Goal: Check status: Check status

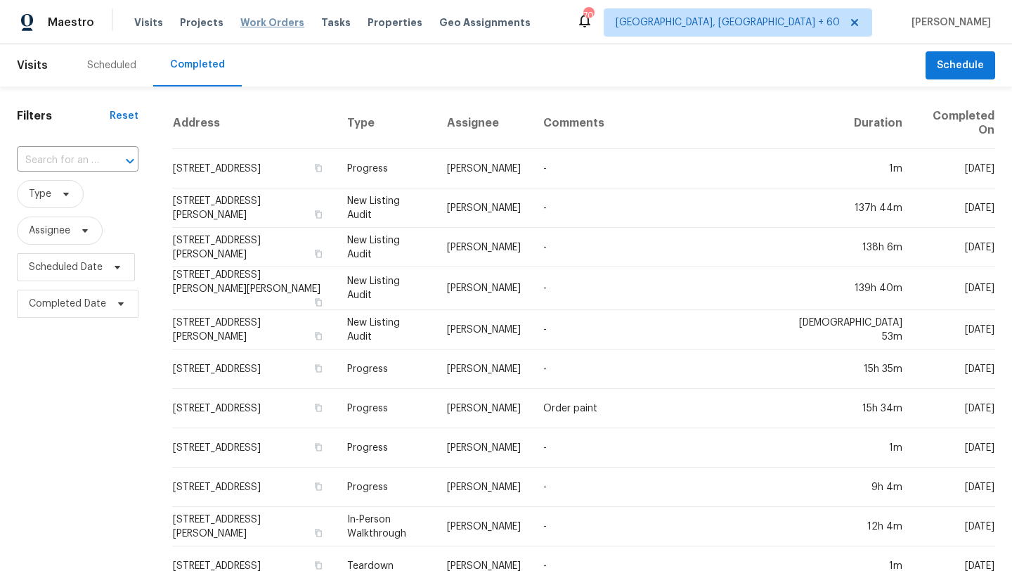
click at [273, 27] on span "Work Orders" at bounding box center [272, 22] width 64 height 14
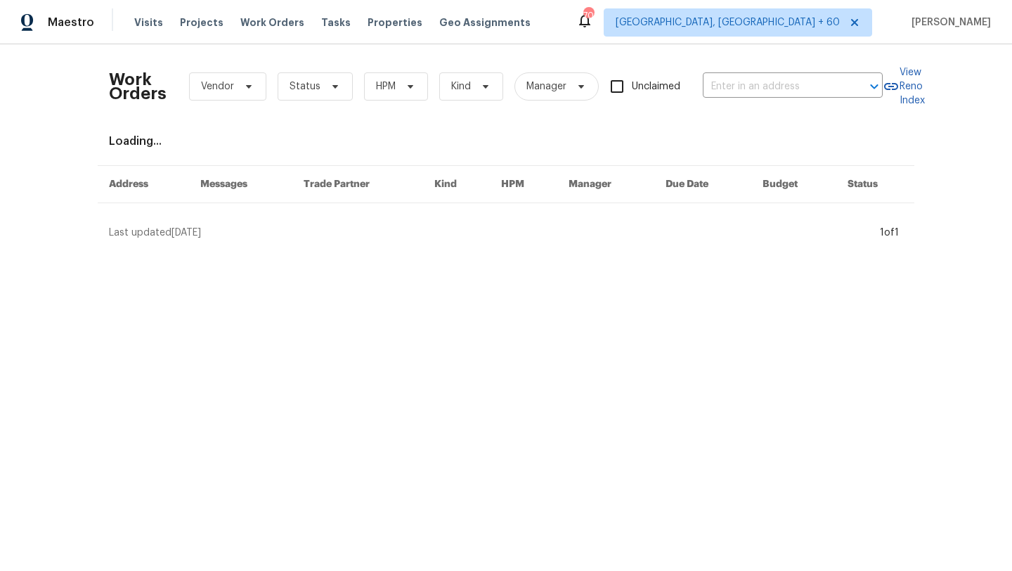
click at [757, 73] on div "Work Orders Vendor Status HPM Kind Manager Unclaimed ​" at bounding box center [496, 87] width 774 height 62
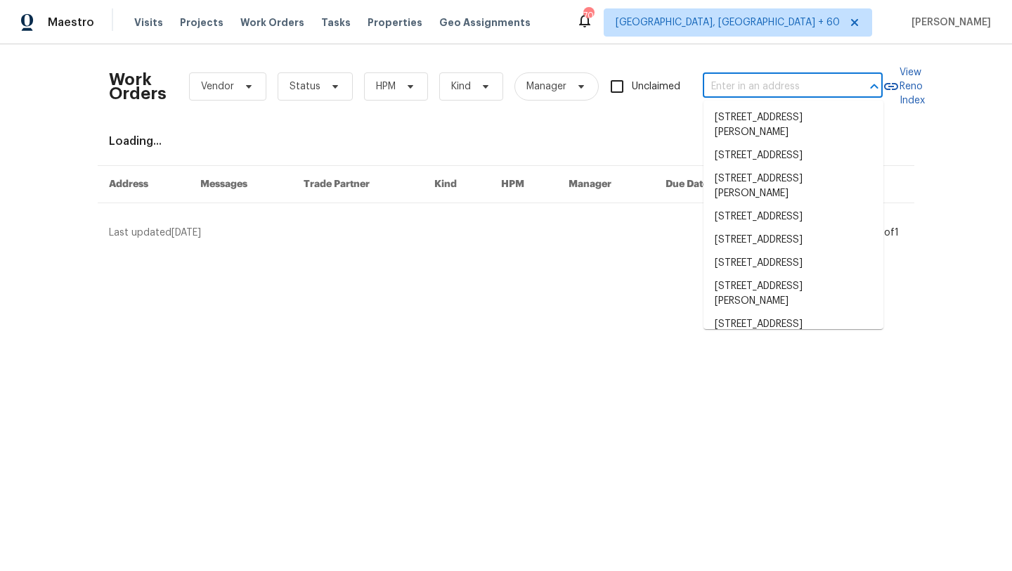
click at [757, 76] on input "text" at bounding box center [773, 87] width 141 height 22
paste input "6G0RGC2C615J"
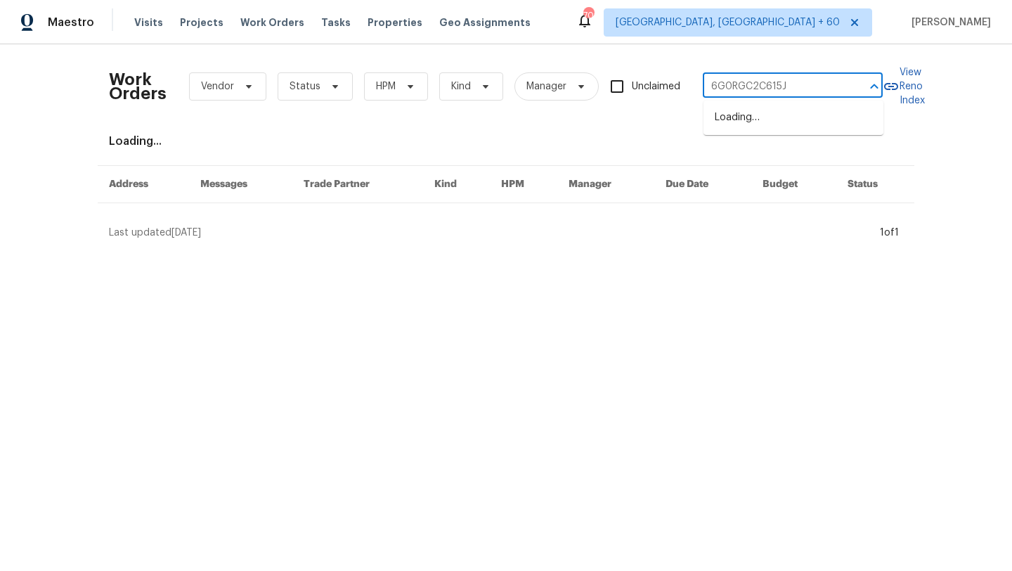
type input "6G0RGC2C615J"
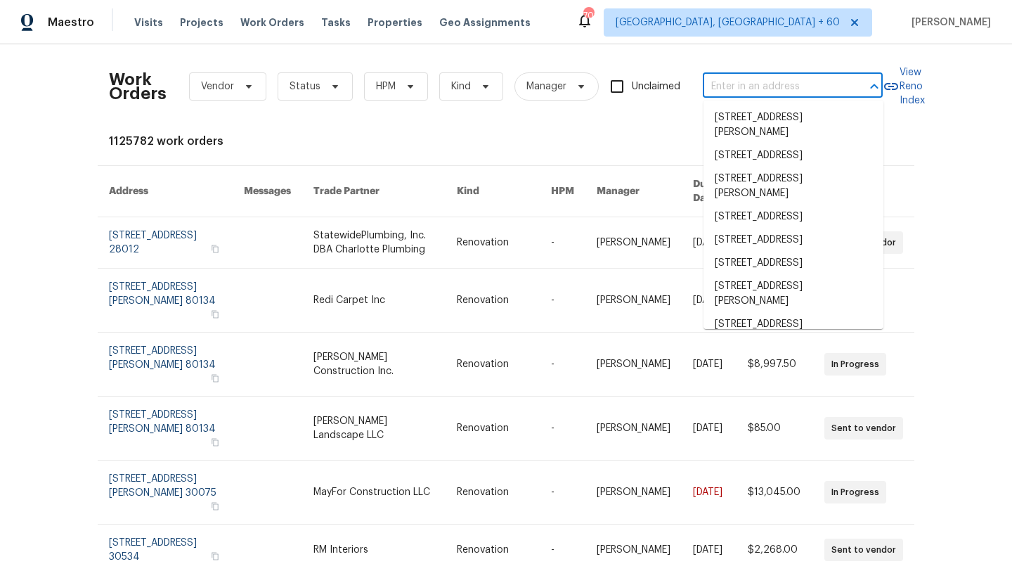
click at [731, 86] on input "text" at bounding box center [773, 87] width 141 height 22
paste input "10424 S Painted Mare Dr, Vail, AZ 85641 (Tucson) 4"
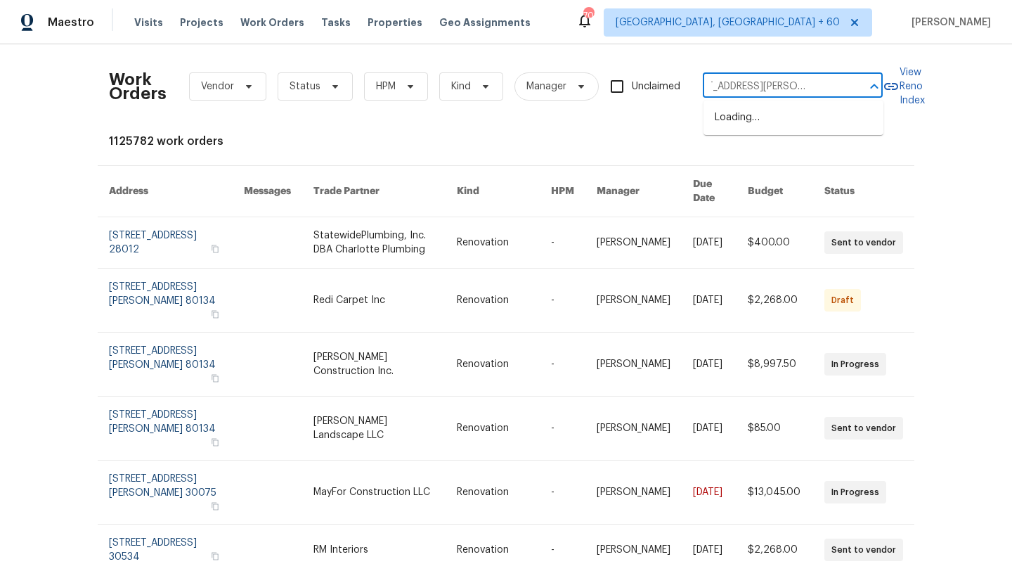
type input "10424 S Painted Mare Dr, Vail, AZ 85641"
click at [731, 125] on li "10424 S Painted Mare Dr, Vail, AZ 85641" at bounding box center [794, 125] width 180 height 38
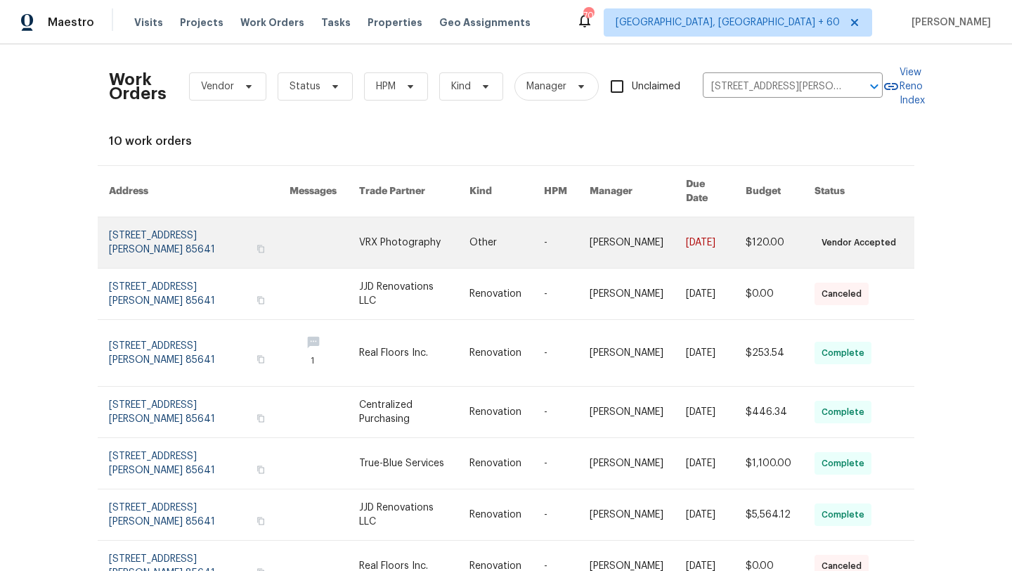
click at [180, 217] on link at bounding box center [199, 242] width 181 height 51
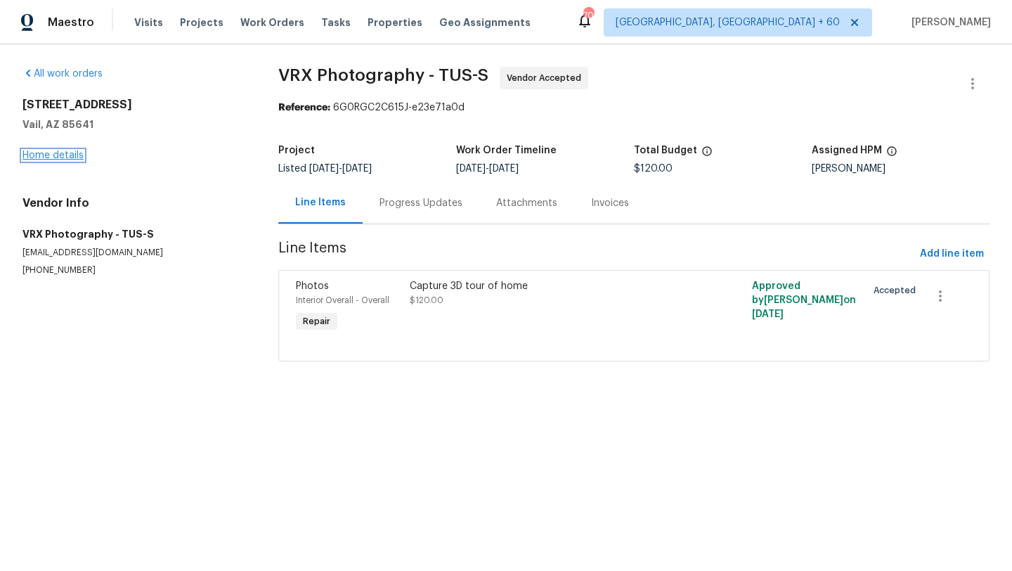
click at [67, 153] on link "Home details" at bounding box center [52, 155] width 61 height 10
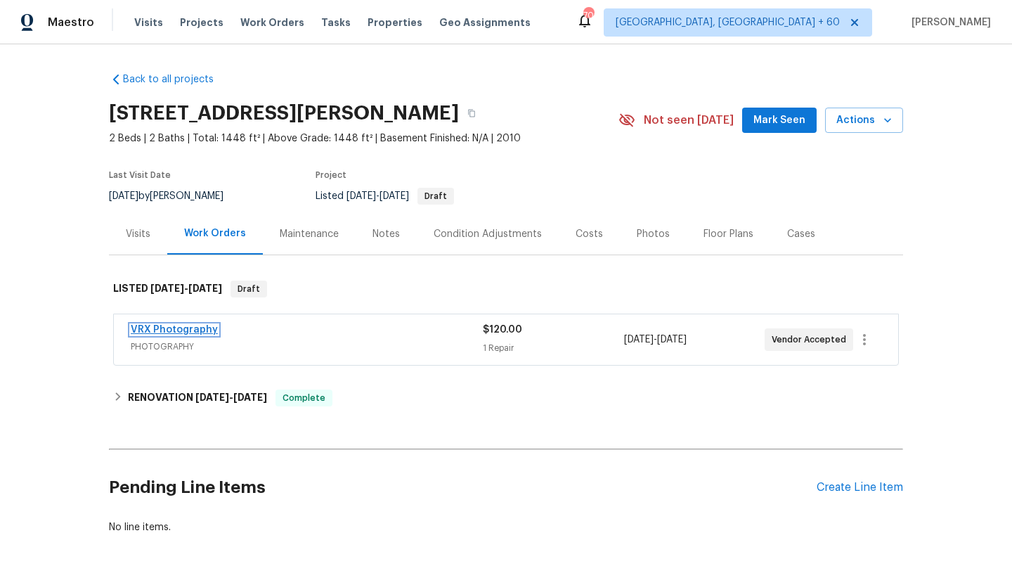
click at [141, 329] on link "VRX Photography" at bounding box center [174, 330] width 87 height 10
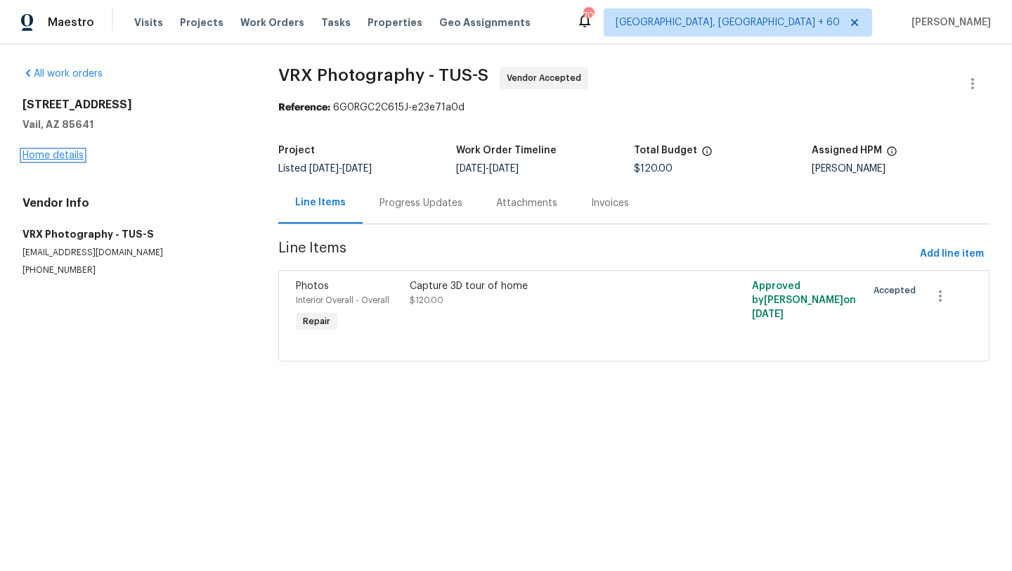
click at [49, 153] on link "Home details" at bounding box center [52, 155] width 61 height 10
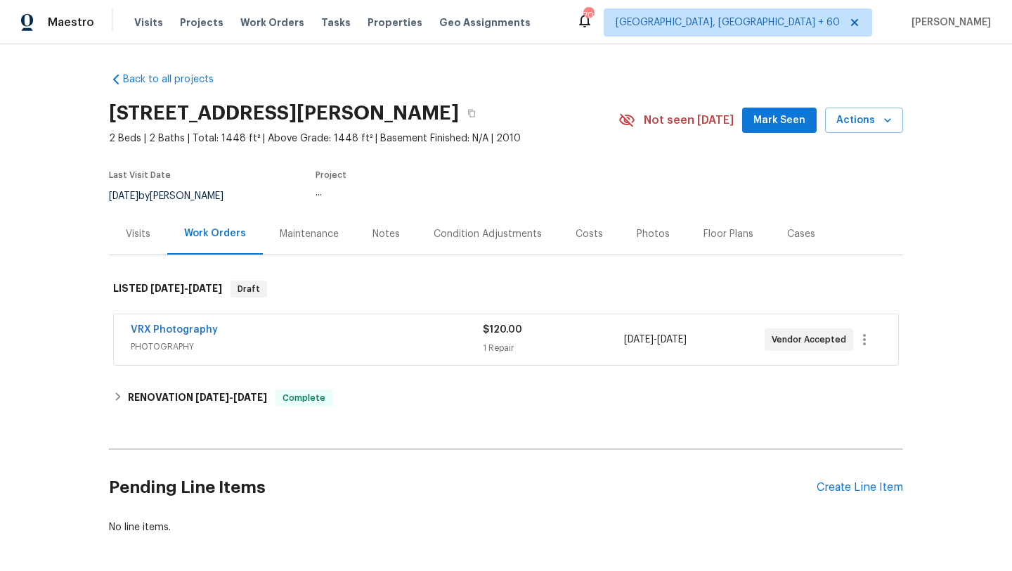
click at [256, 333] on div "VRX Photography" at bounding box center [307, 331] width 352 height 17
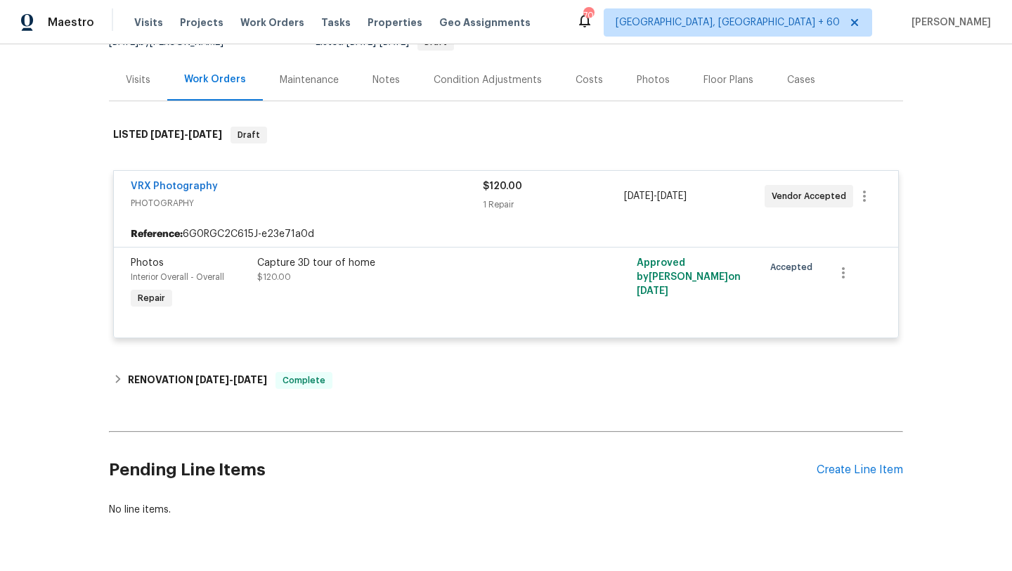
scroll to position [195, 0]
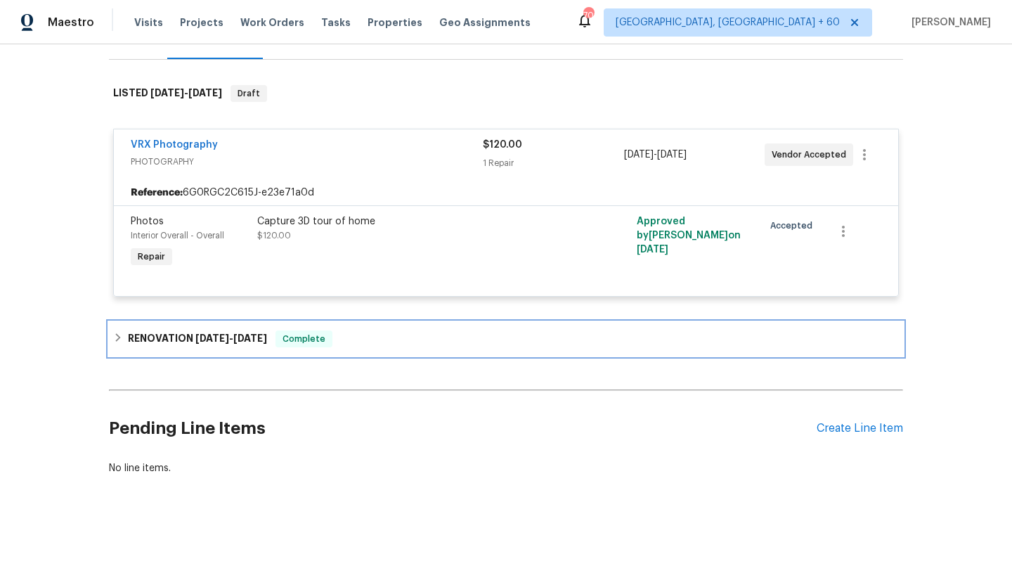
click at [249, 334] on span "10/9/25" at bounding box center [250, 338] width 34 height 10
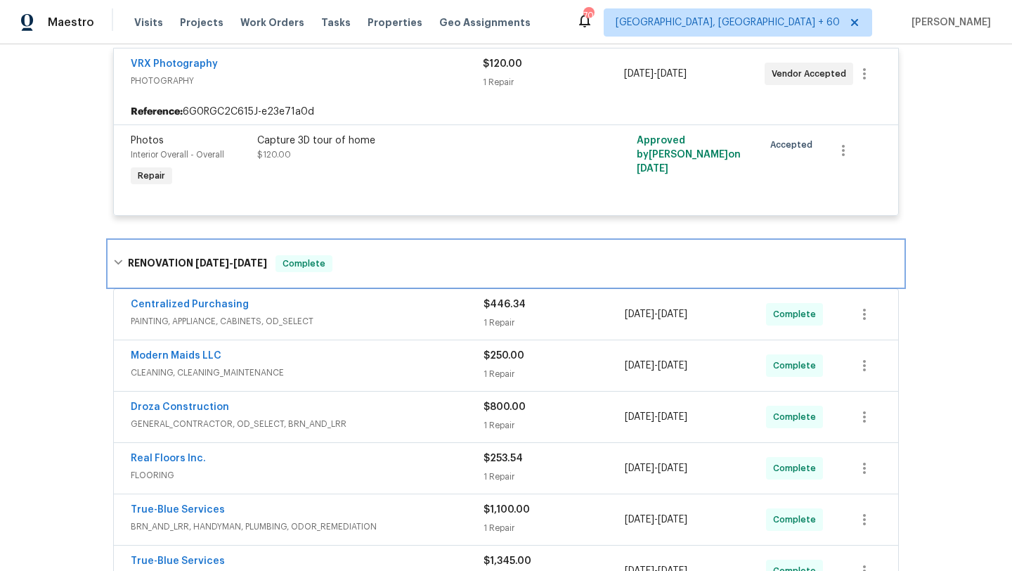
scroll to position [314, 0]
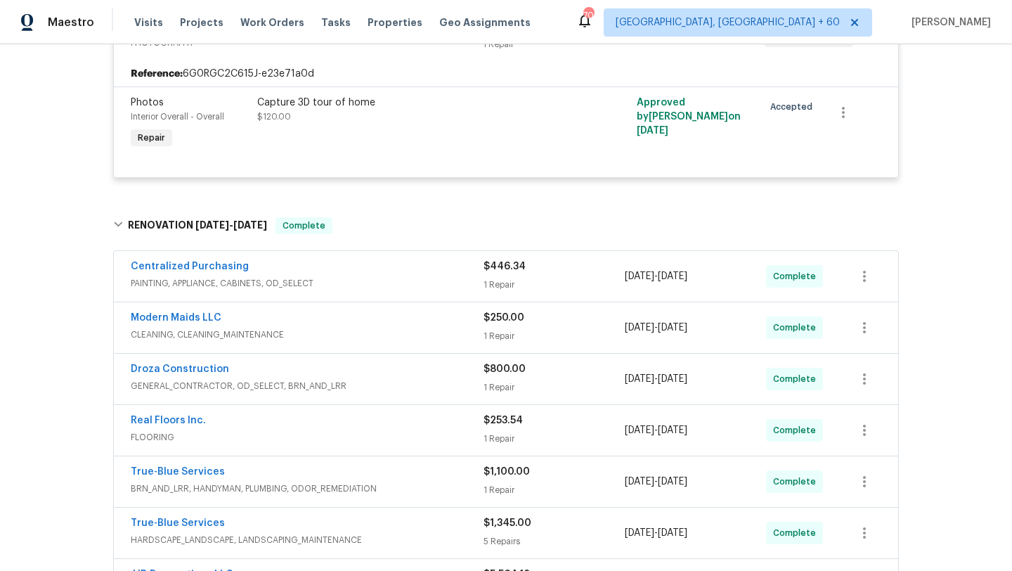
click at [336, 283] on span "PAINTING, APPLIANCE, CABINETS, OD_SELECT" at bounding box center [307, 283] width 353 height 14
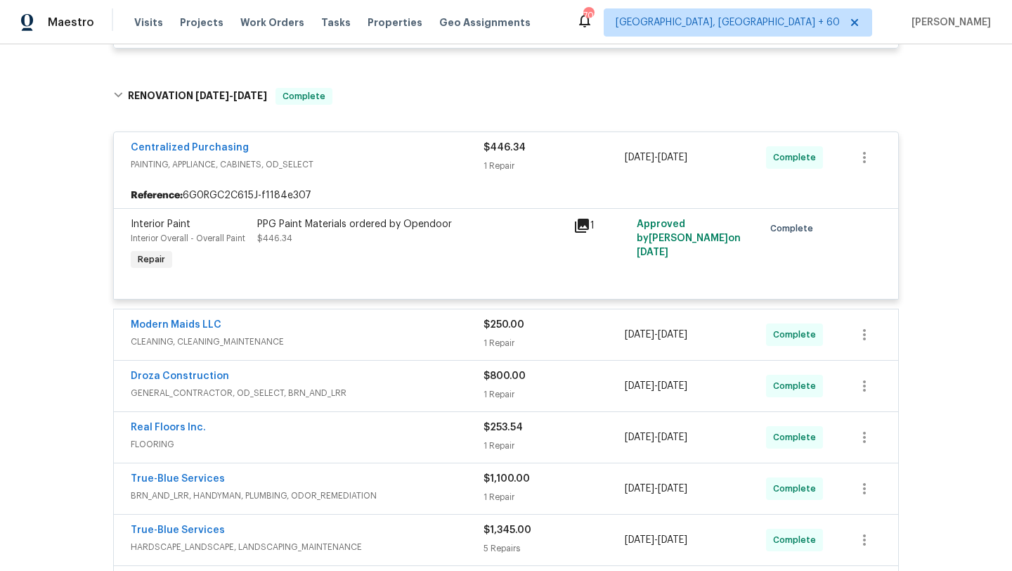
scroll to position [477, 0]
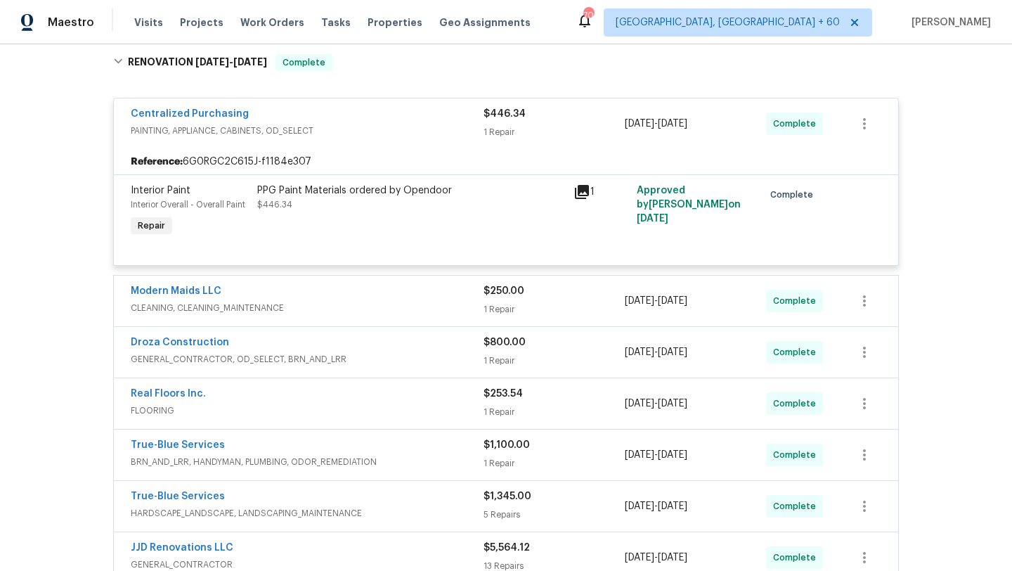
click at [354, 320] on div "Modern Maids LLC CLEANING, CLEANING_MAINTENANCE $250.00 1 Repair 10/7/2025 - 10…" at bounding box center [506, 301] width 785 height 51
click at [351, 306] on span "CLEANING, CLEANING_MAINTENANCE" at bounding box center [307, 308] width 353 height 14
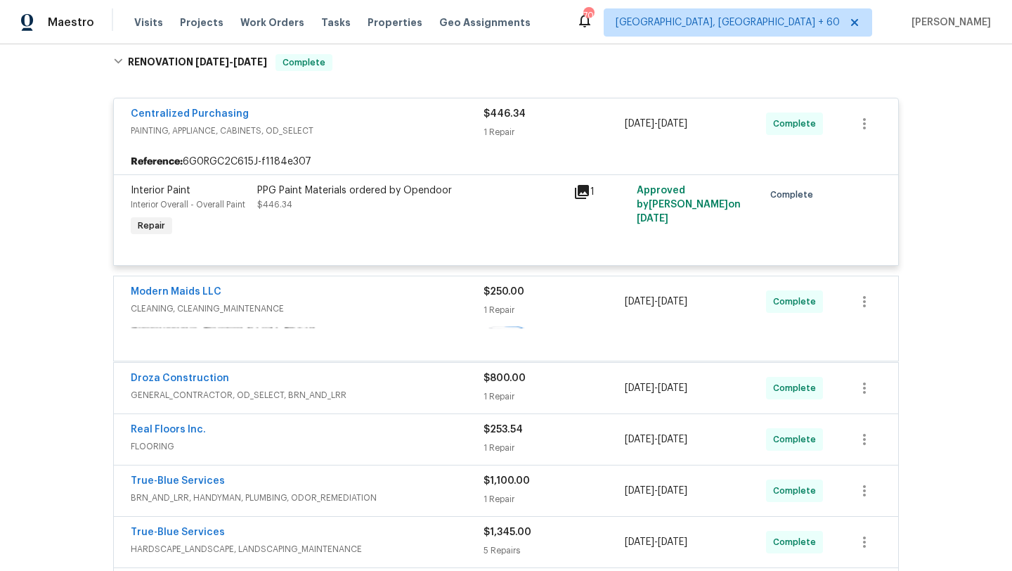
click at [351, 306] on span "CLEANING, CLEANING_MAINTENANCE" at bounding box center [307, 309] width 353 height 14
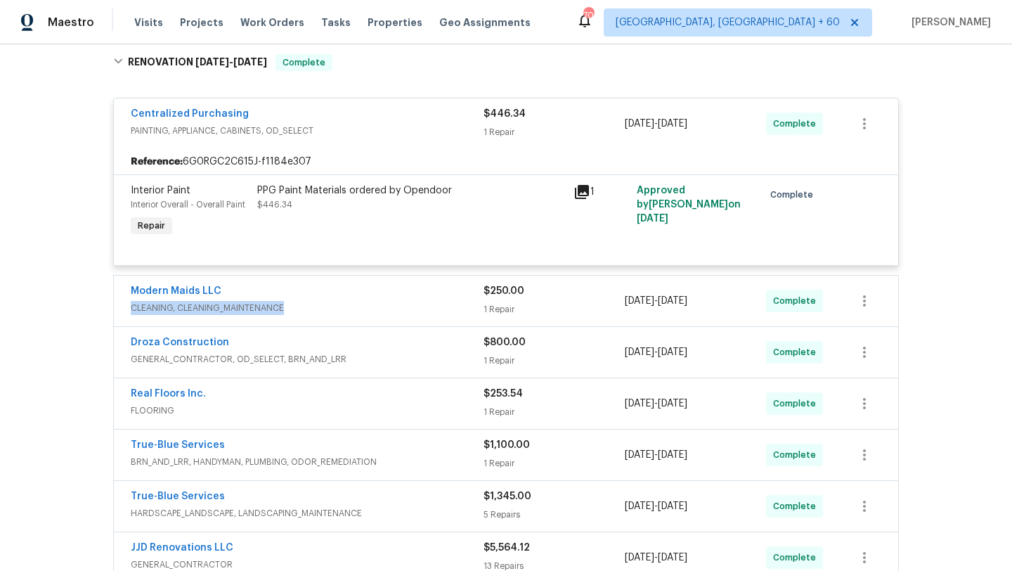
click at [351, 306] on span "CLEANING, CLEANING_MAINTENANCE" at bounding box center [307, 308] width 353 height 14
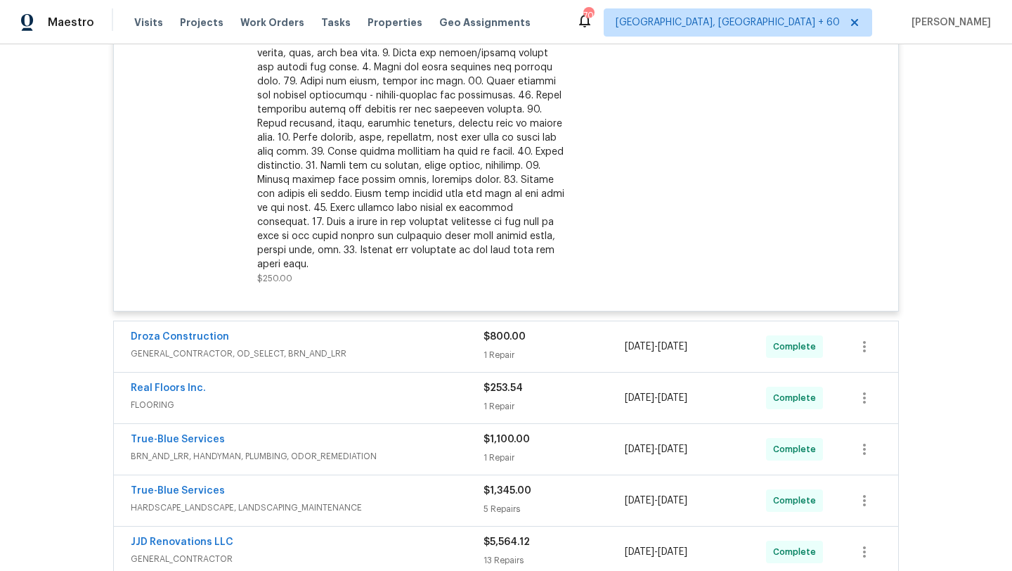
scroll to position [901, 0]
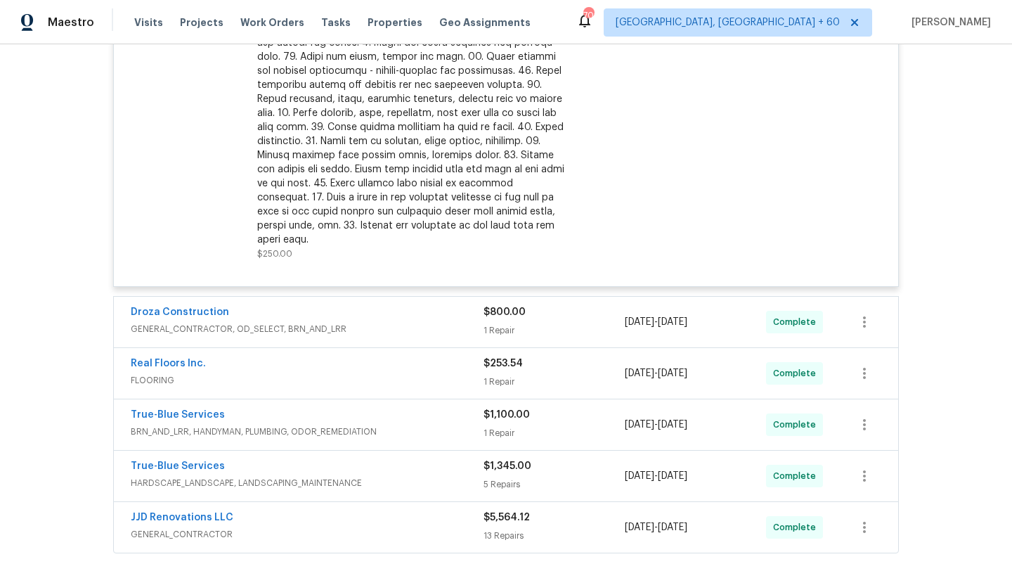
click at [353, 322] on span "GENERAL_CONTRACTOR, OD_SELECT, BRN_AND_LRR" at bounding box center [307, 329] width 353 height 14
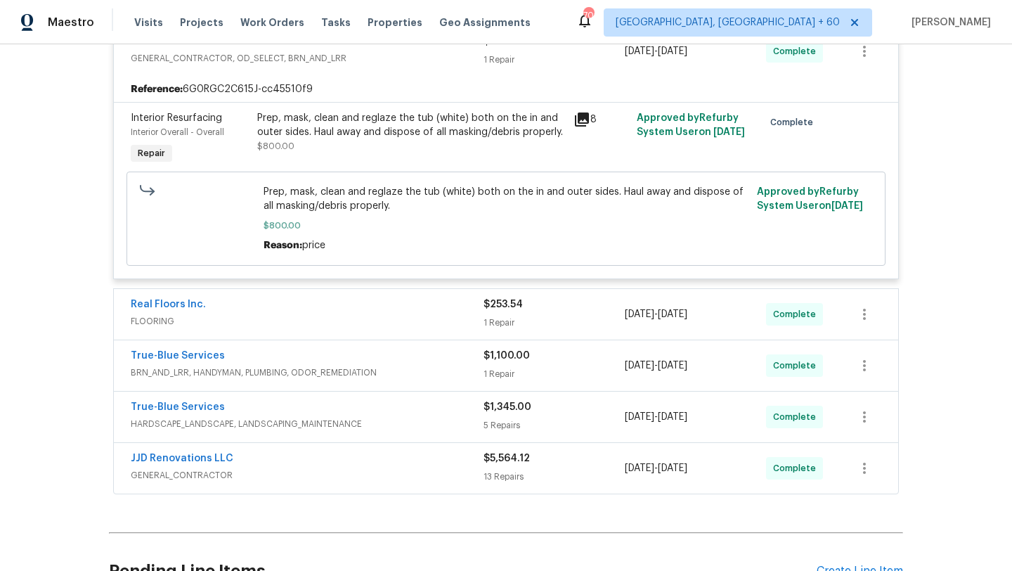
scroll to position [1176, 0]
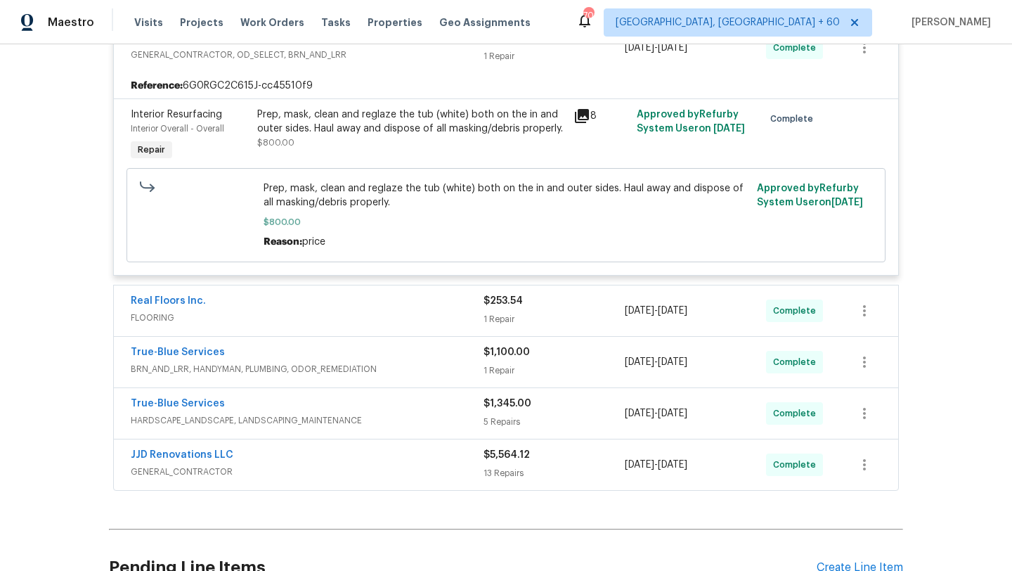
click at [378, 311] on span "FLOORING" at bounding box center [307, 318] width 353 height 14
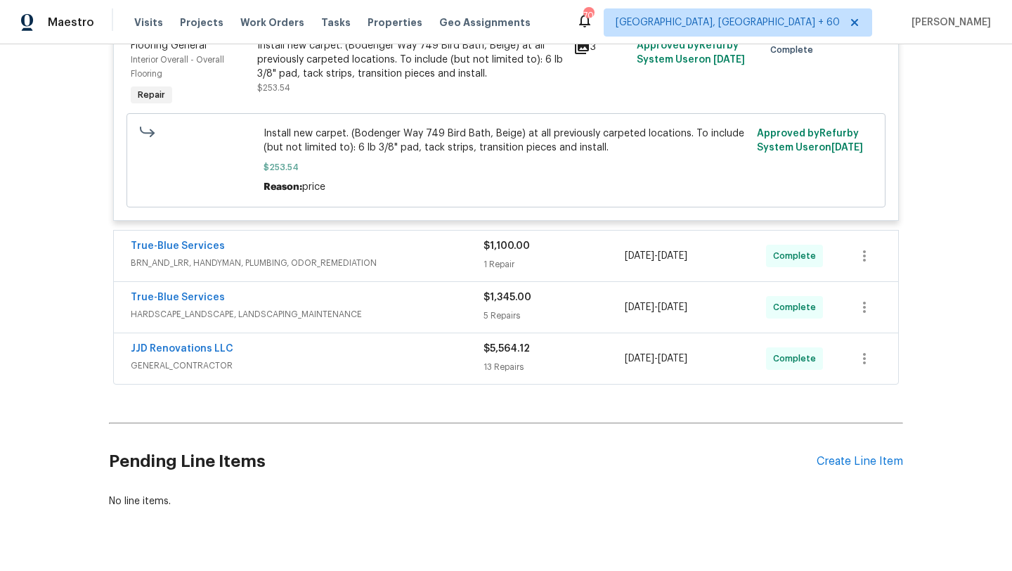
scroll to position [1516, 0]
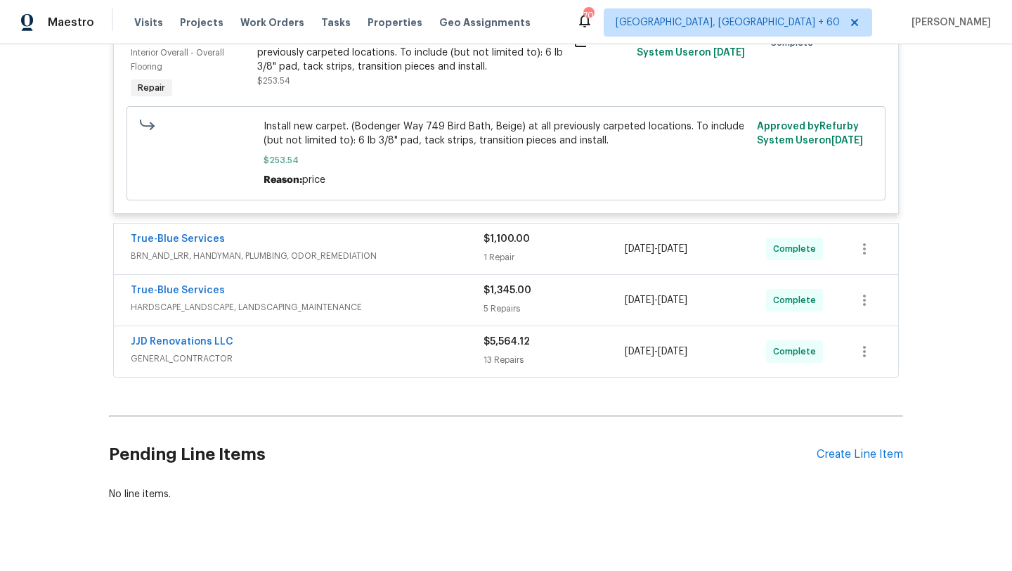
click at [387, 232] on div "True-Blue Services" at bounding box center [307, 240] width 353 height 17
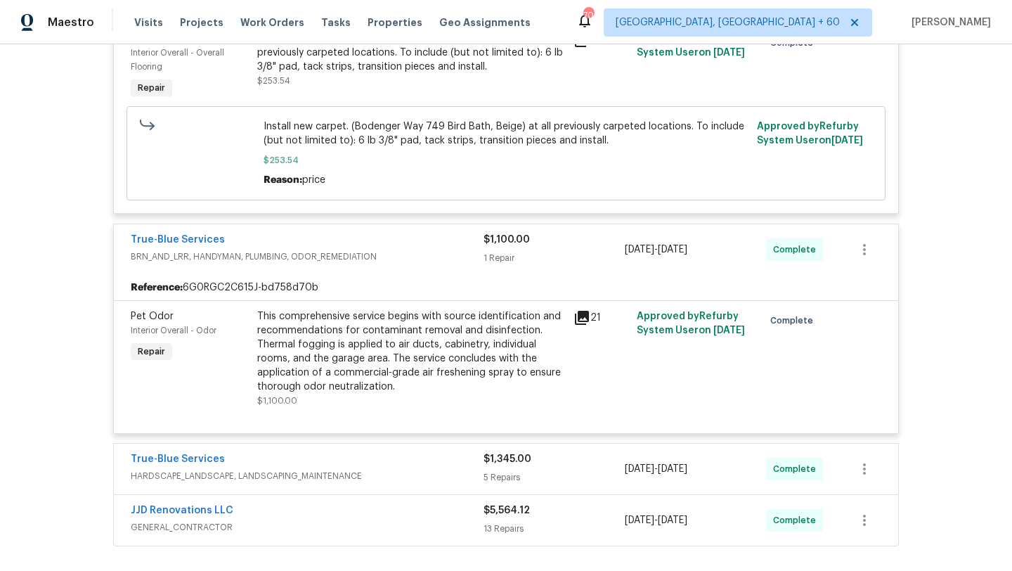
click at [409, 333] on div "This comprehensive service begins with source identification and recommendation…" at bounding box center [411, 351] width 308 height 84
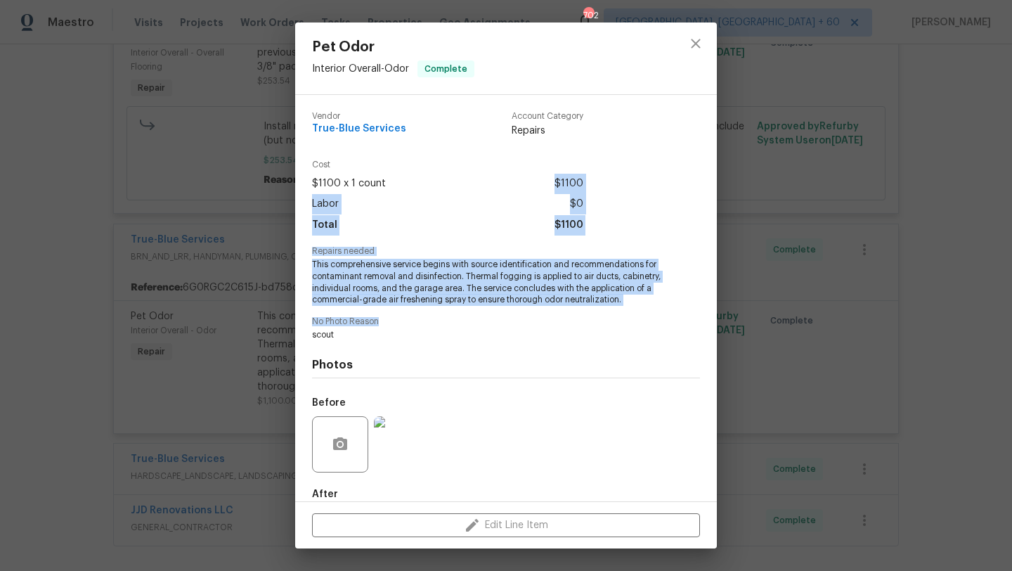
drag, startPoint x: 411, startPoint y: 337, endPoint x: 399, endPoint y: 185, distance: 152.3
click at [399, 185] on div "Vendor True-Blue Services Account Category Repairs Cost $1100 x 1 count $1100 L…" at bounding box center [506, 337] width 388 height 472
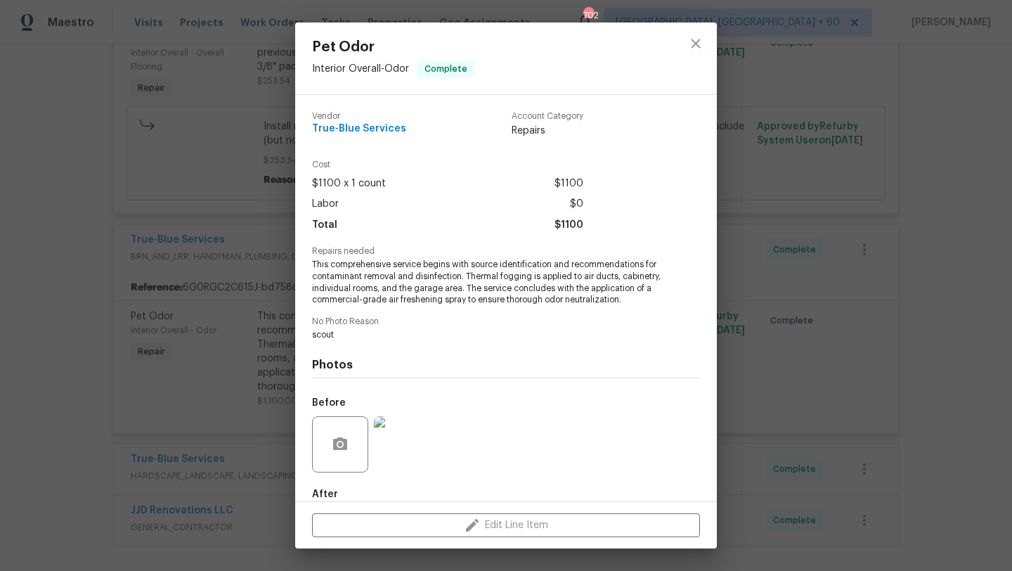
click at [414, 304] on span "This comprehensive service begins with source identification and recommendation…" at bounding box center [486, 282] width 349 height 47
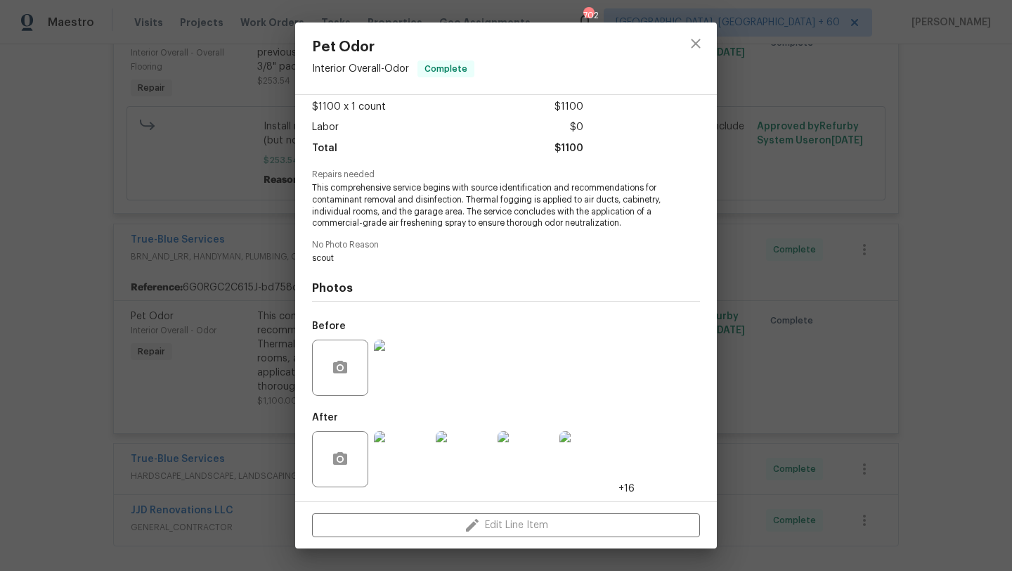
scroll to position [0, 0]
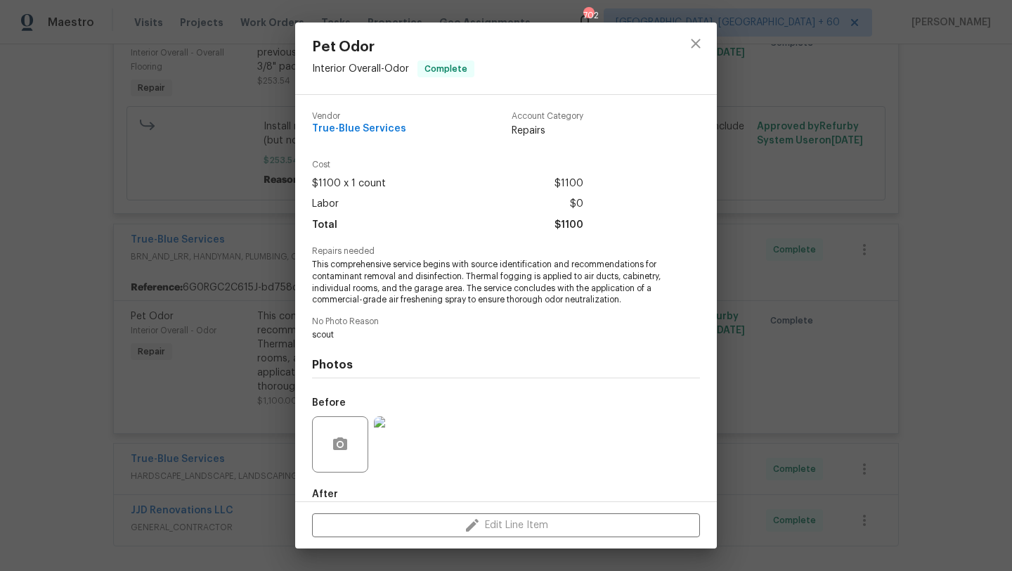
click at [386, 305] on span "This comprehensive service begins with source identification and recommendation…" at bounding box center [486, 282] width 349 height 47
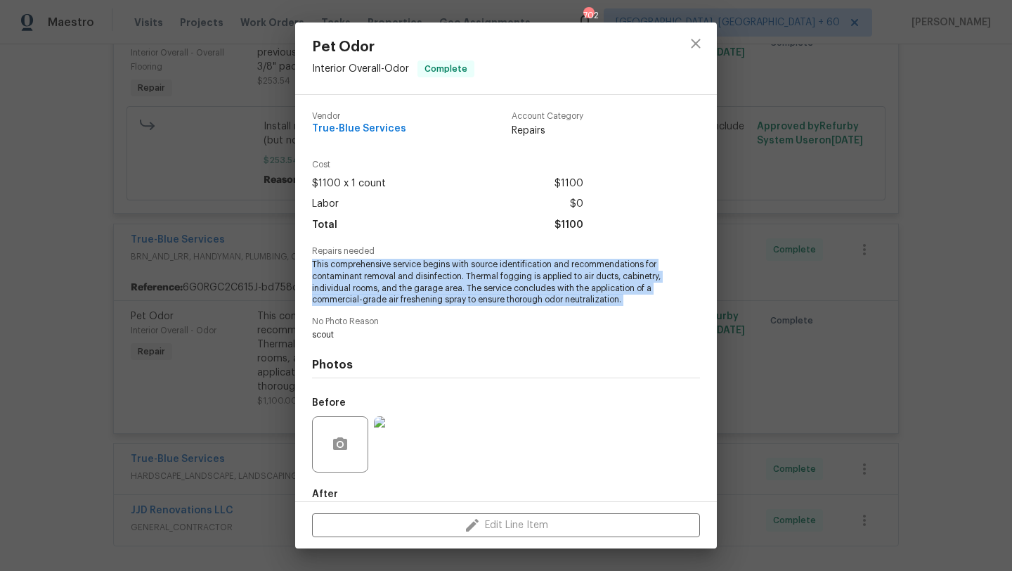
click at [386, 305] on span "This comprehensive service begins with source identification and recommendation…" at bounding box center [486, 282] width 349 height 47
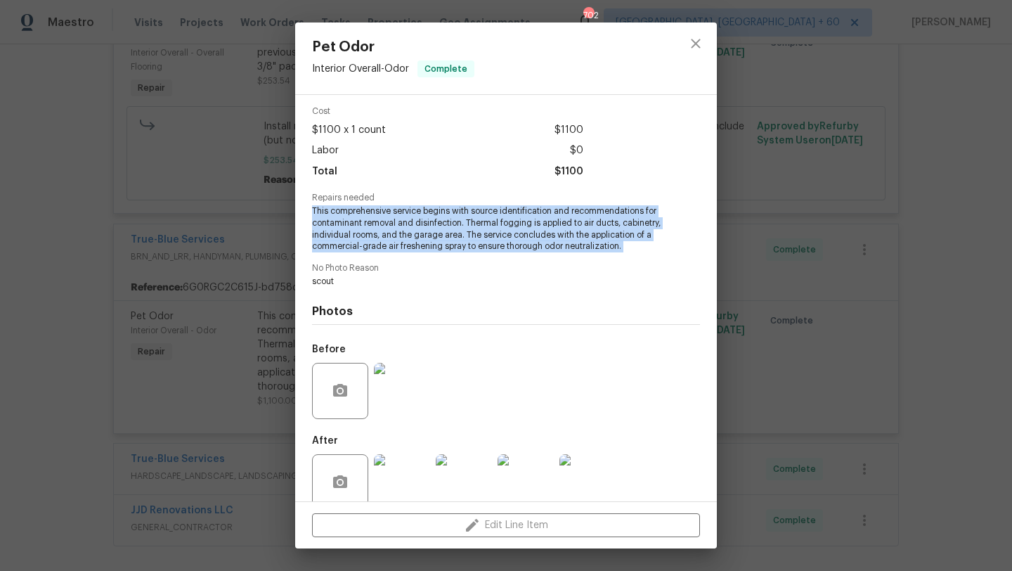
scroll to position [89, 0]
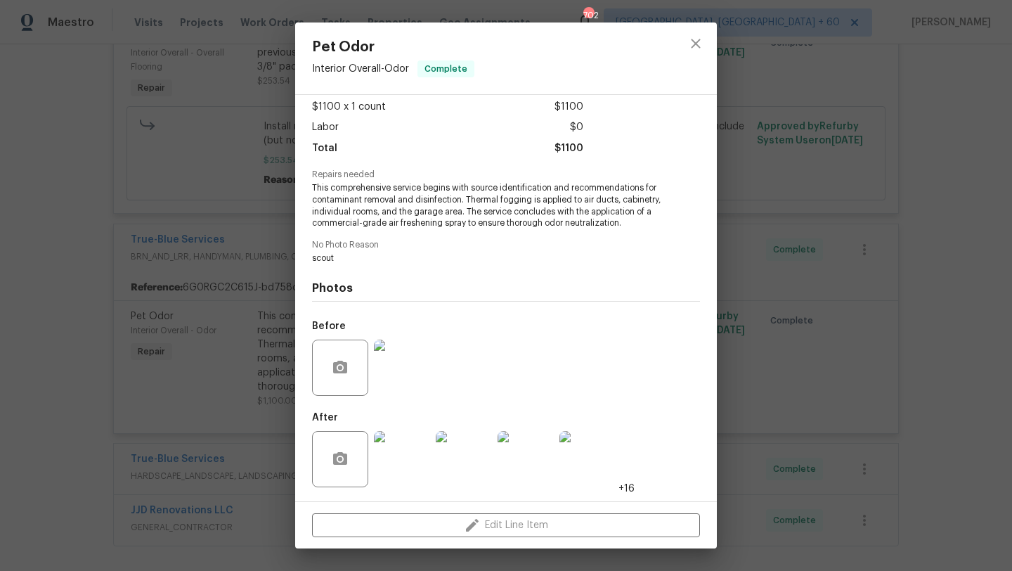
click at [814, 361] on div "Pet Odor Interior Overall - Odor Complete Vendor True-Blue Services Account Cat…" at bounding box center [506, 285] width 1012 height 571
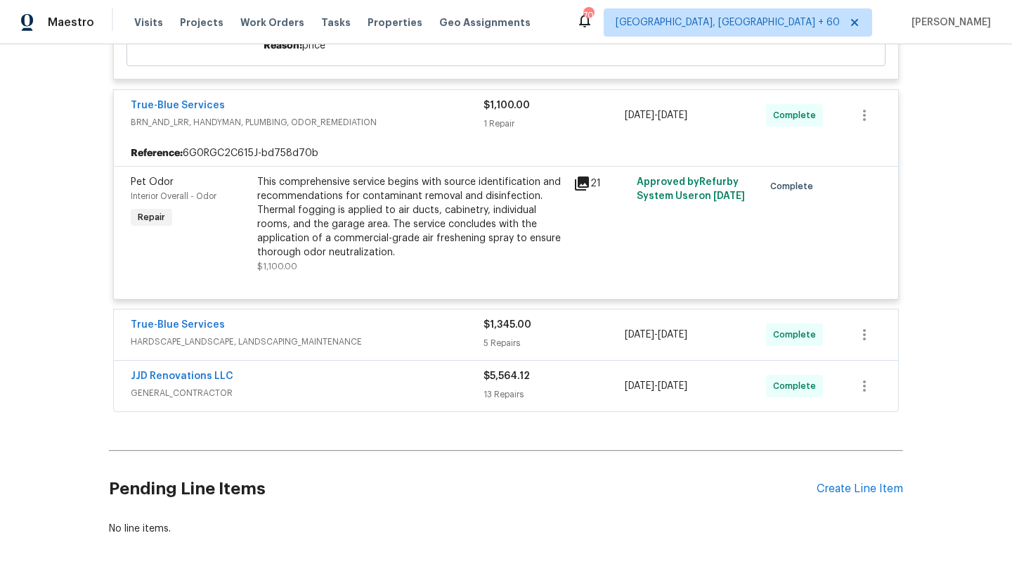
scroll to position [1676, 0]
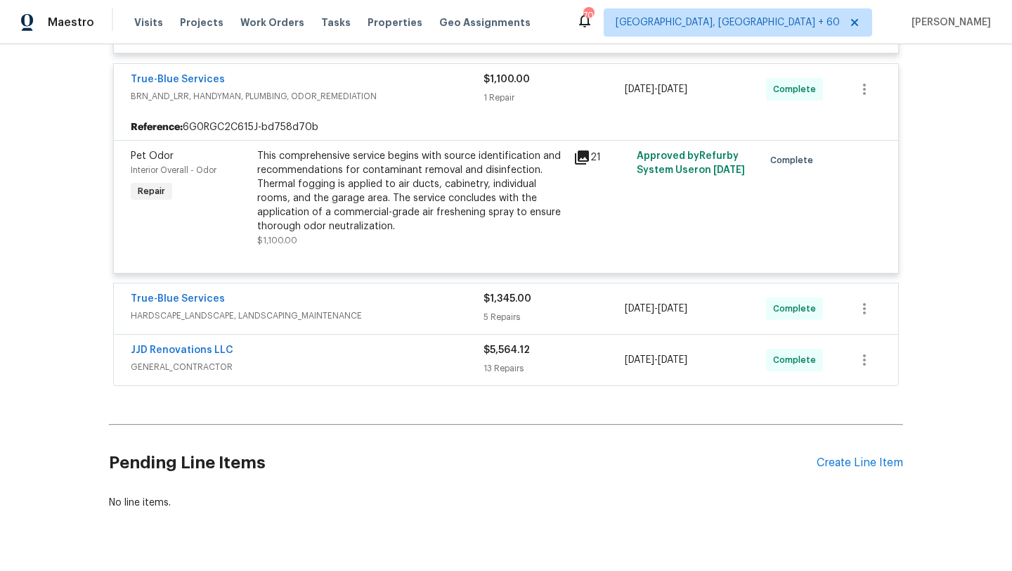
click at [358, 292] on div "True-Blue Services" at bounding box center [307, 300] width 353 height 17
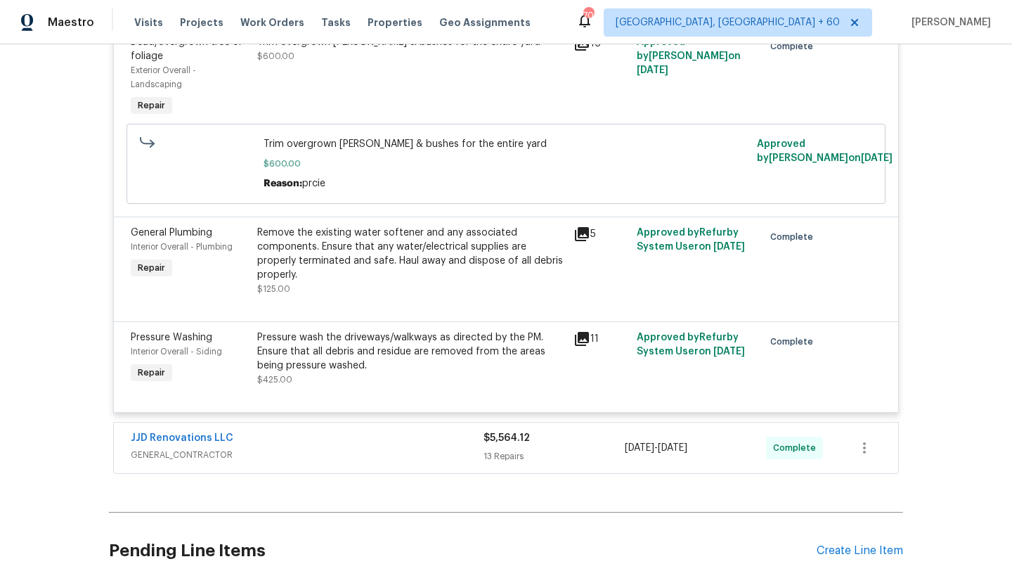
scroll to position [2344, 0]
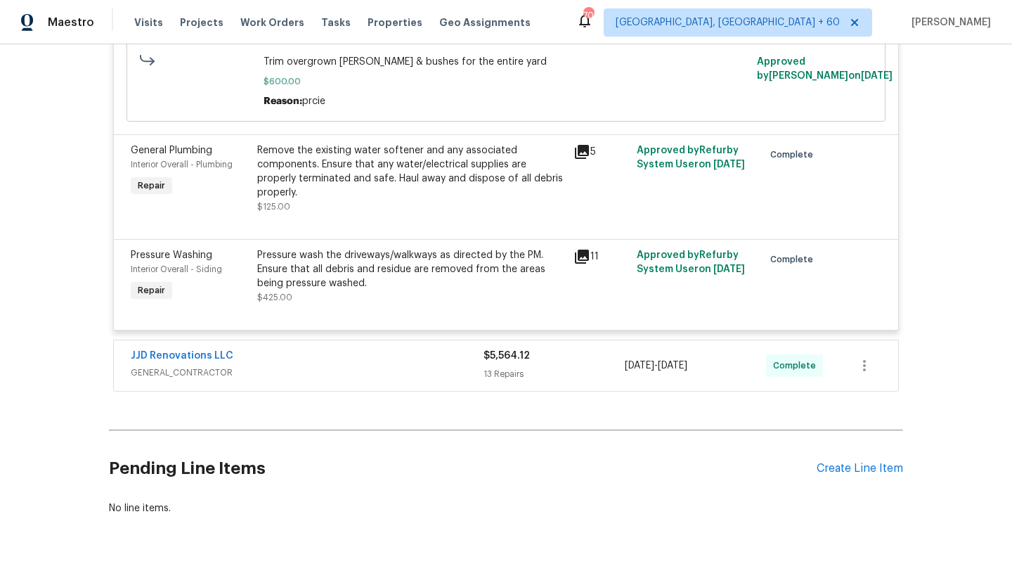
click at [351, 349] on div "JJD Renovations LLC" at bounding box center [307, 357] width 353 height 17
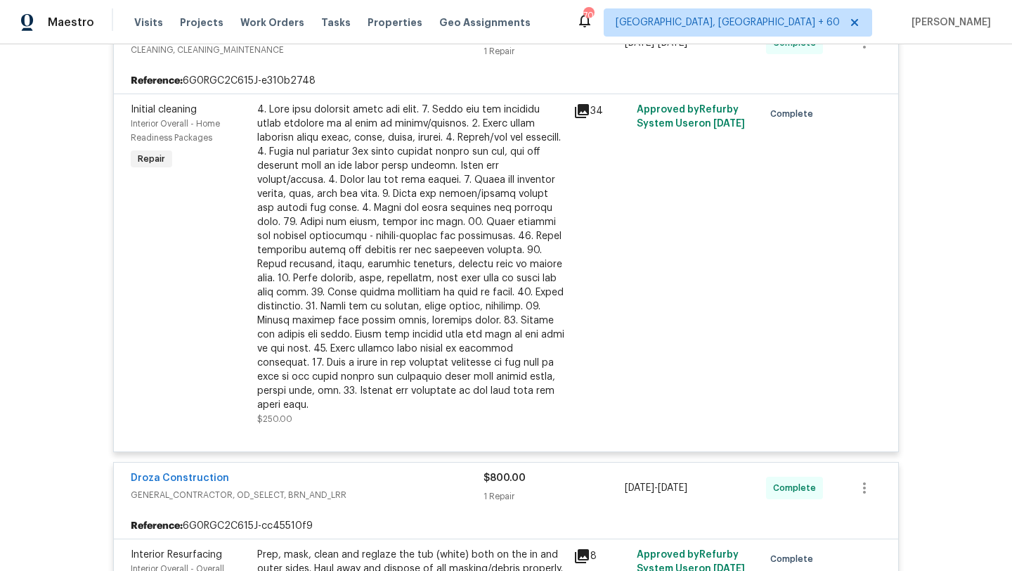
scroll to position [806, 0]
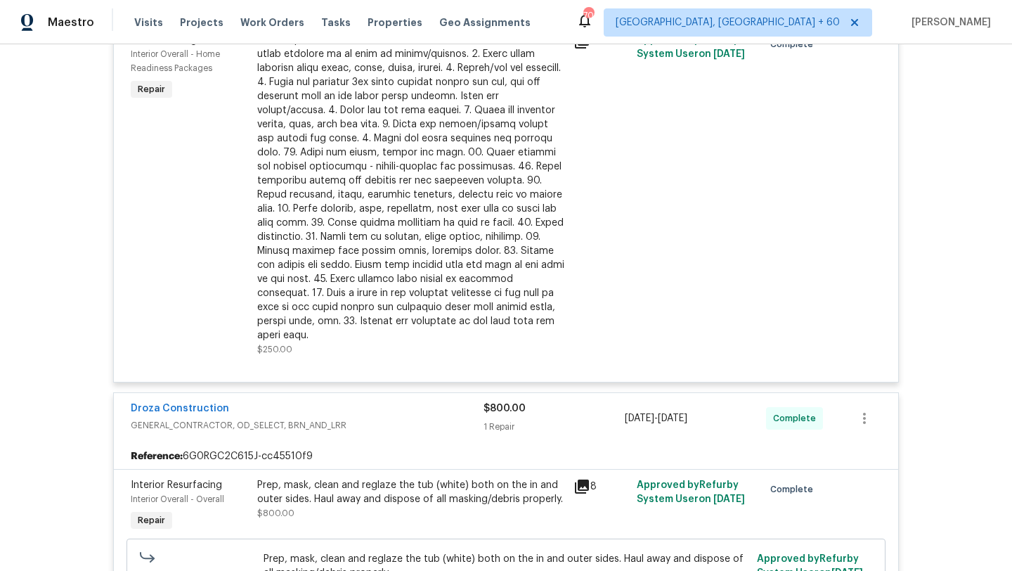
click at [491, 250] on div at bounding box center [411, 187] width 308 height 309
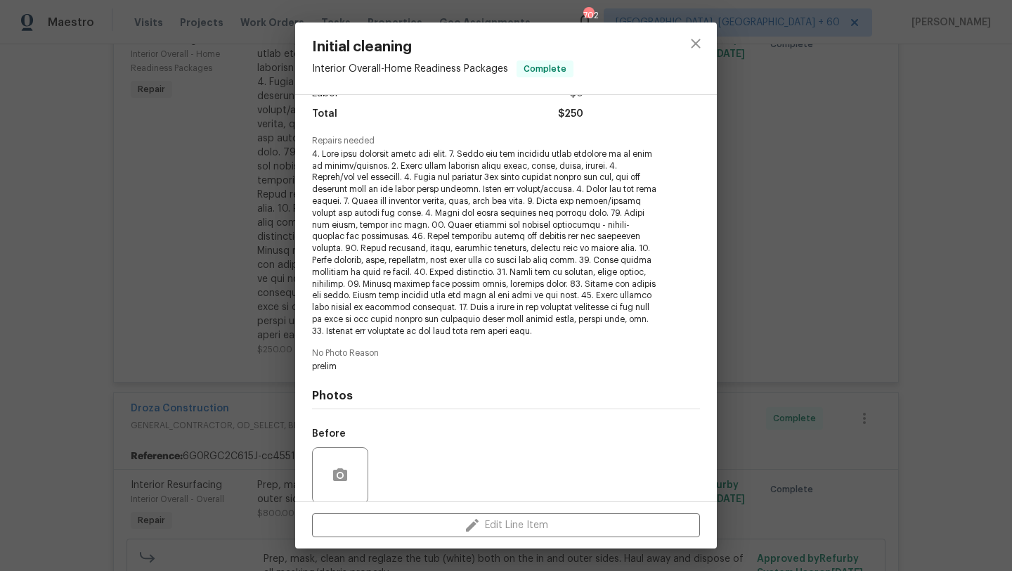
scroll to position [2178, 0]
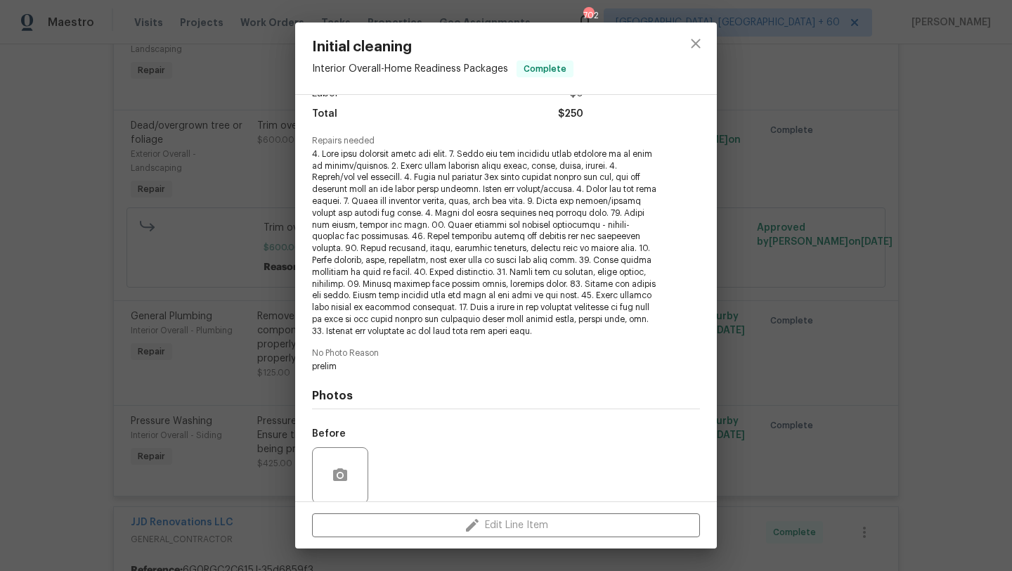
click at [733, 332] on div "Initial cleaning Interior Overall - Home Readiness Packages Complete Vendor Mod…" at bounding box center [506, 285] width 1012 height 571
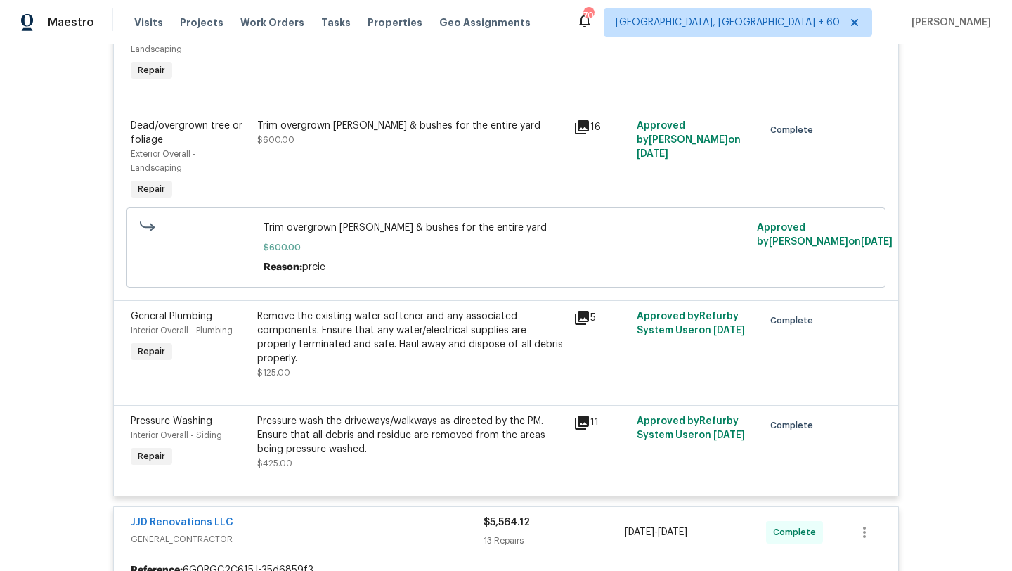
click at [408, 324] on div "Remove the existing water softener and any associated components. Ensure that a…" at bounding box center [411, 337] width 308 height 56
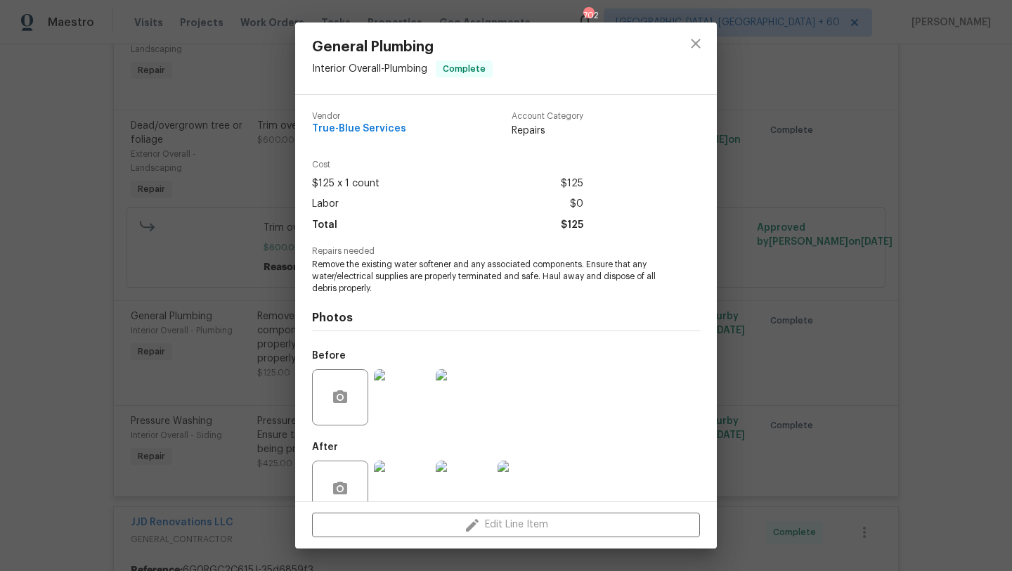
click at [497, 268] on span "Remove the existing water softener and any associated components. Ensure that a…" at bounding box center [486, 276] width 349 height 35
click at [394, 387] on img at bounding box center [402, 397] width 56 height 56
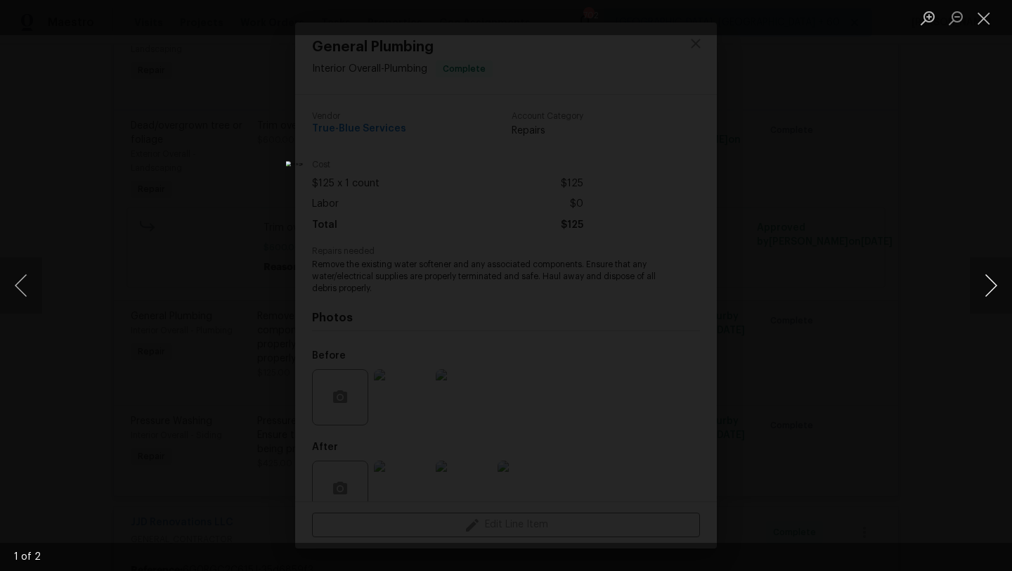
click at [998, 279] on button "Next image" at bounding box center [991, 285] width 42 height 56
click at [998, 282] on button "Next image" at bounding box center [991, 285] width 42 height 56
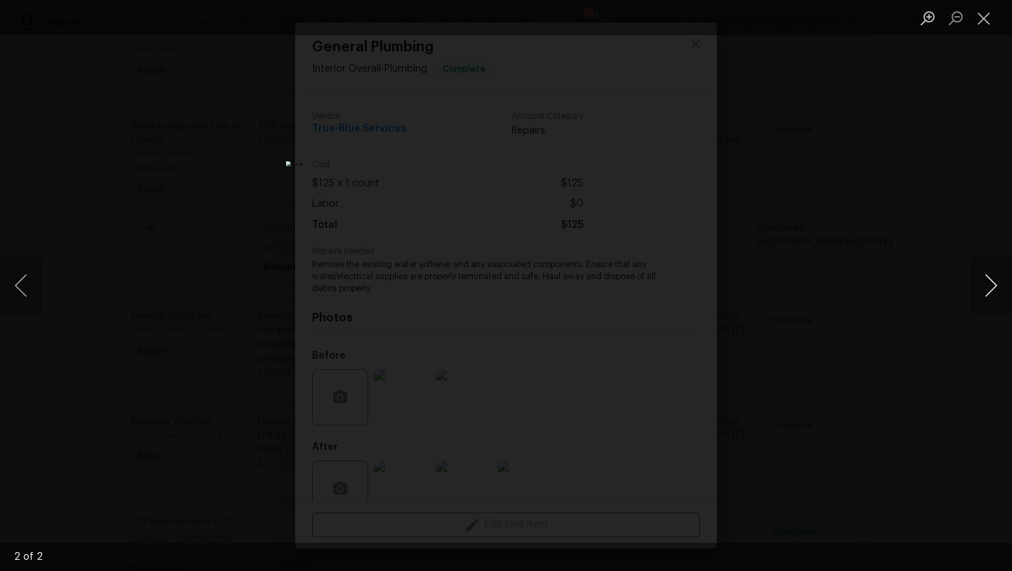
click at [992, 284] on button "Next image" at bounding box center [991, 285] width 42 height 56
click at [863, 212] on div "Lightbox" at bounding box center [506, 285] width 1012 height 571
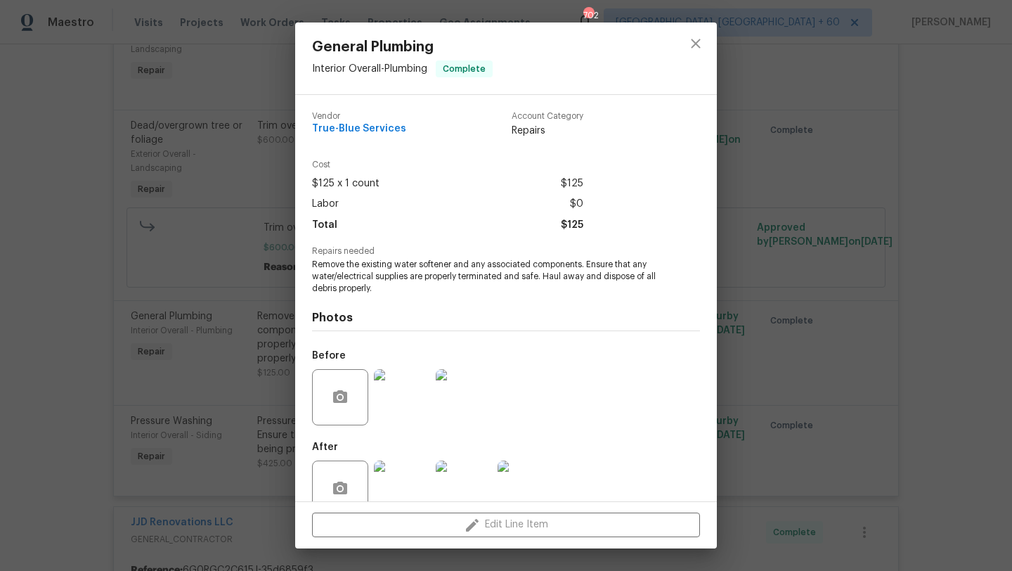
scroll to position [1, 0]
click at [540, 276] on span "Remove the existing water softener and any associated components. Ensure that a…" at bounding box center [486, 274] width 349 height 35
click at [757, 91] on div "General Plumbing Interior Overall - Plumbing Complete Vendor True-Blue Services…" at bounding box center [506, 285] width 1012 height 571
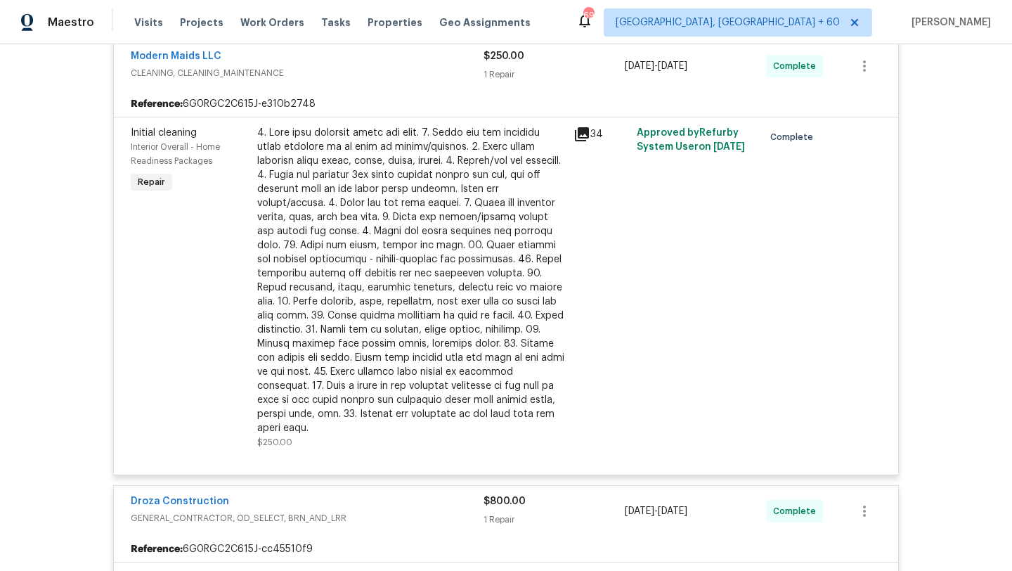
scroll to position [0, 0]
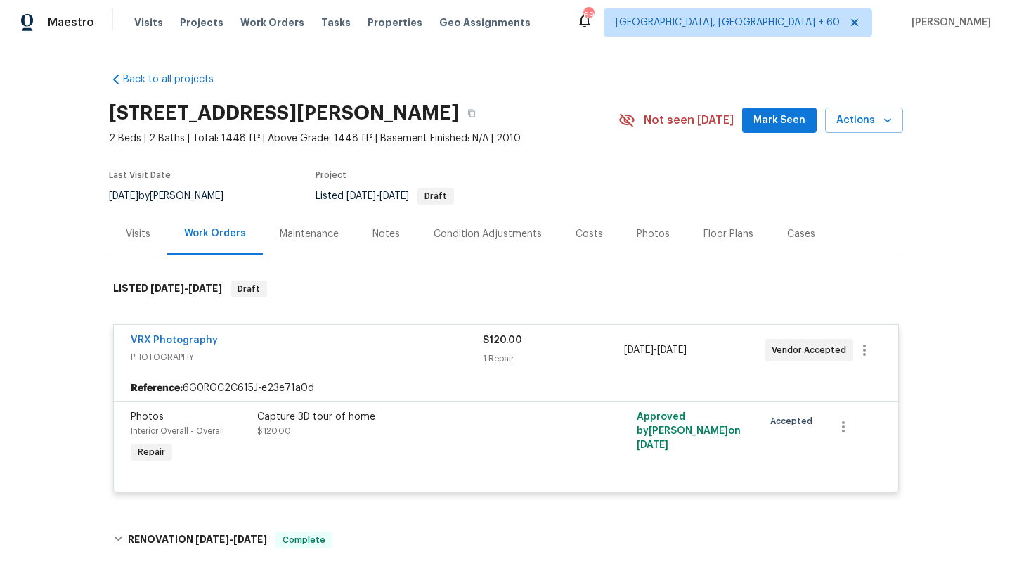
click at [150, 14] on div "Visits Projects Work Orders Tasks Properties Geo Assignments" at bounding box center [340, 22] width 413 height 28
click at [150, 21] on span "Visits" at bounding box center [148, 22] width 29 height 14
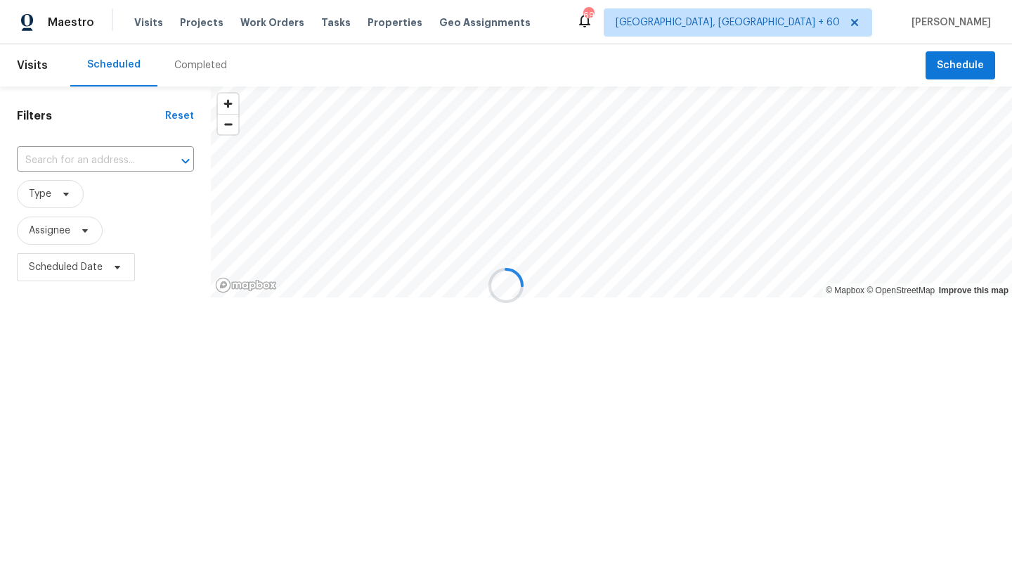
click at [90, 174] on div at bounding box center [506, 285] width 1012 height 571
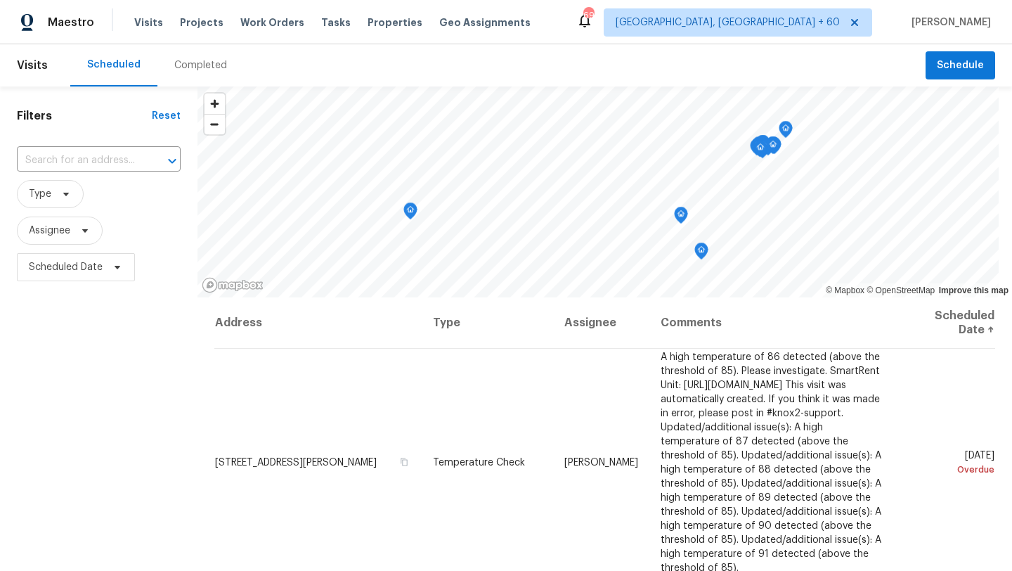
click at [197, 81] on div "Completed" at bounding box center [200, 65] width 86 height 42
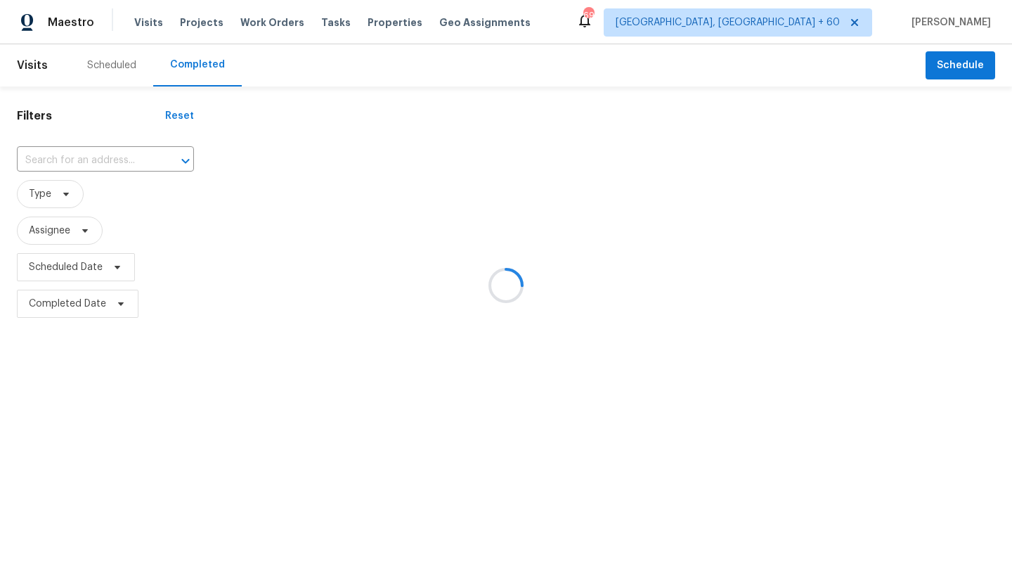
click at [72, 158] on div at bounding box center [506, 285] width 1012 height 571
click at [67, 166] on div at bounding box center [506, 285] width 1012 height 571
click at [71, 162] on div at bounding box center [506, 285] width 1012 height 571
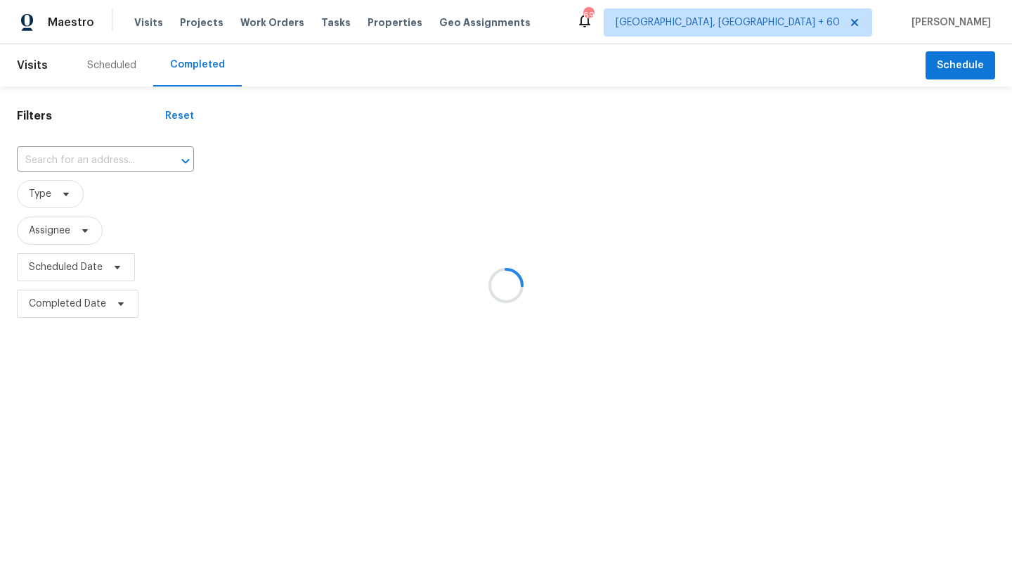
click at [71, 160] on div at bounding box center [506, 285] width 1012 height 571
click at [78, 155] on div at bounding box center [506, 285] width 1012 height 571
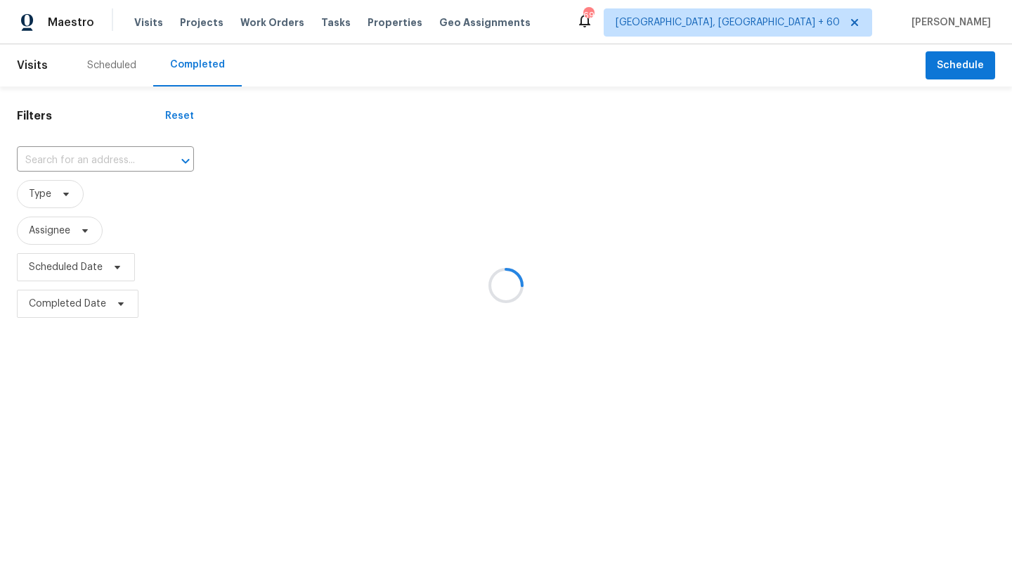
click at [92, 155] on div at bounding box center [506, 285] width 1012 height 571
click at [94, 157] on div at bounding box center [506, 285] width 1012 height 571
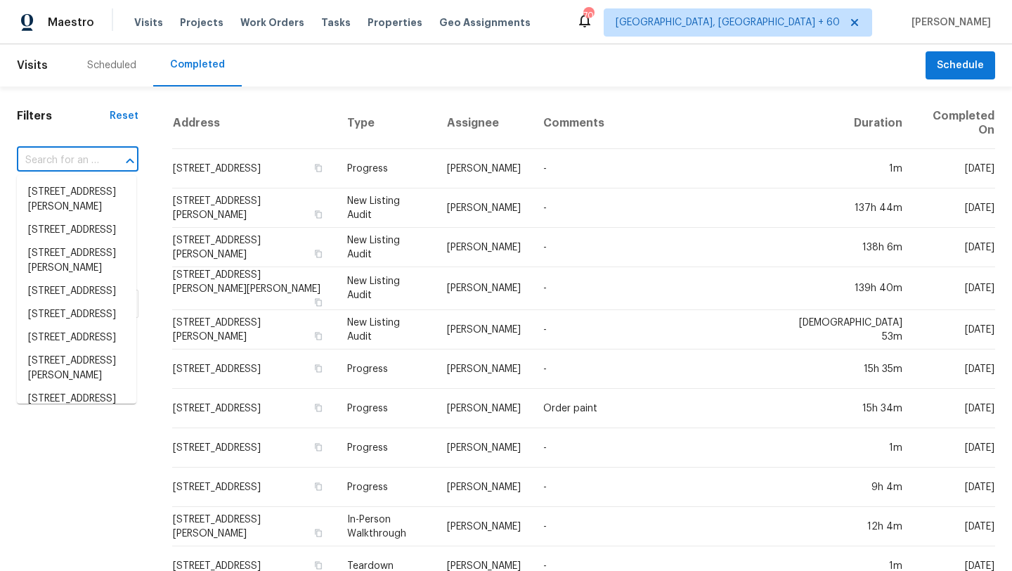
click at [45, 158] on input "text" at bounding box center [58, 161] width 82 height 22
paste input "[STREET_ADDRESS]"
type input "[STREET_ADDRESS]"
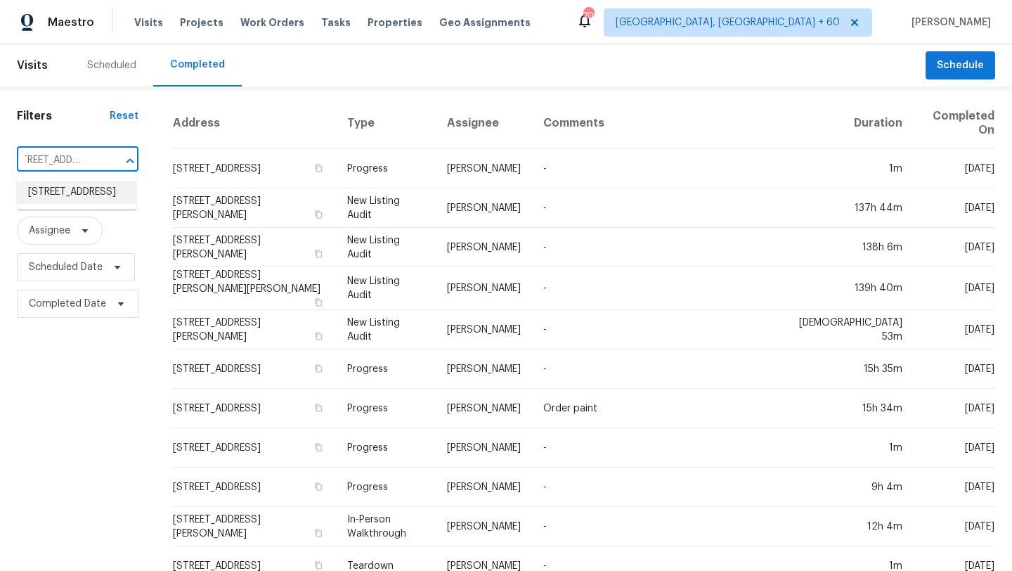
click at [74, 202] on li "[STREET_ADDRESS]" at bounding box center [77, 192] width 120 height 23
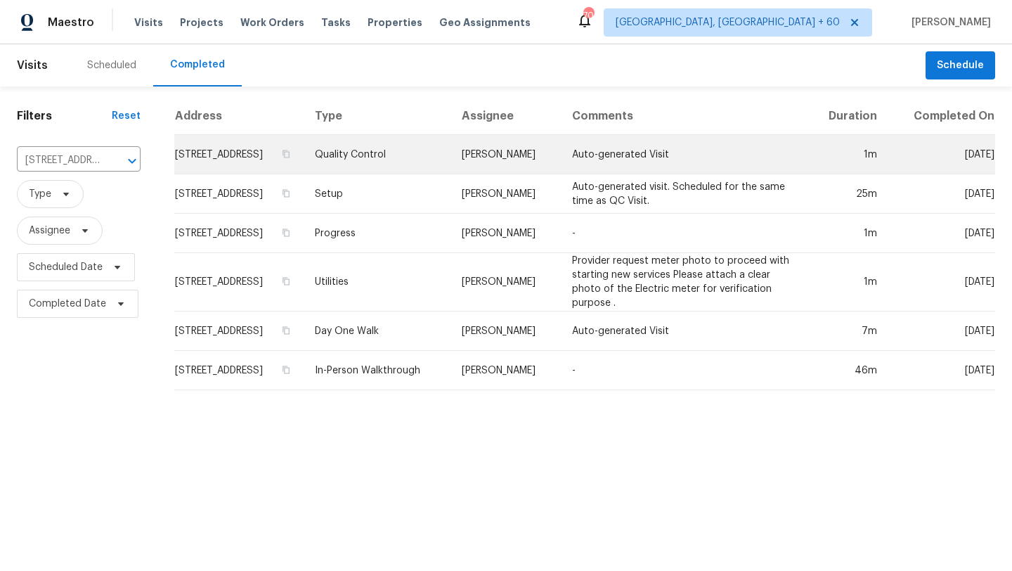
click at [241, 148] on td "[STREET_ADDRESS]" at bounding box center [238, 154] width 129 height 39
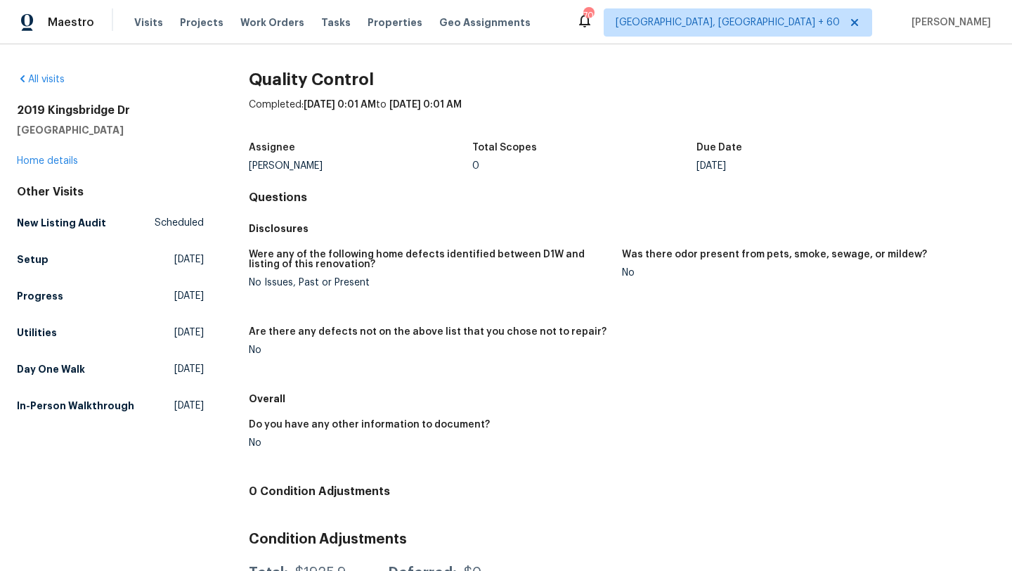
scroll to position [63, 0]
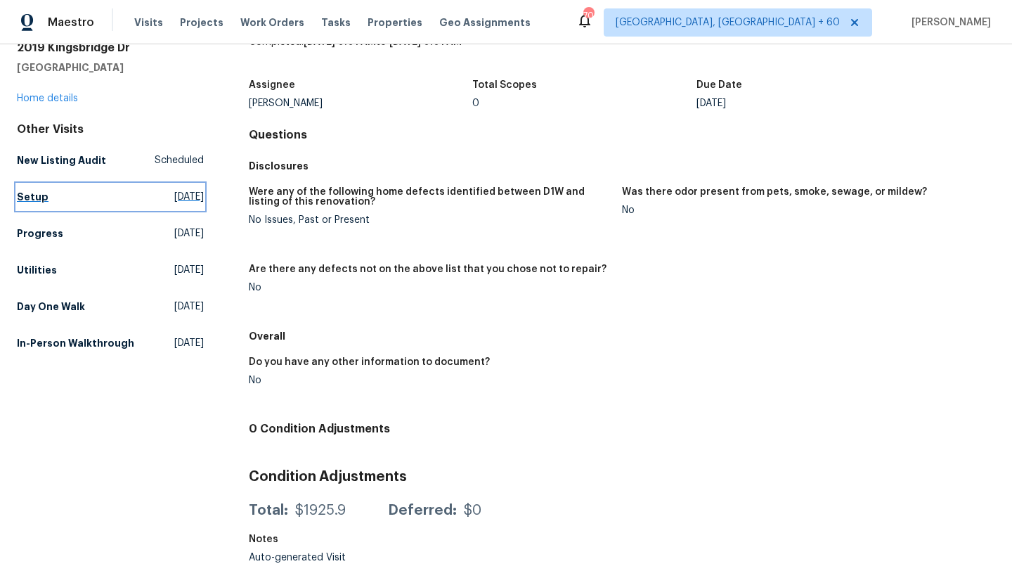
click at [31, 196] on h5 "Setup" at bounding box center [33, 197] width 32 height 14
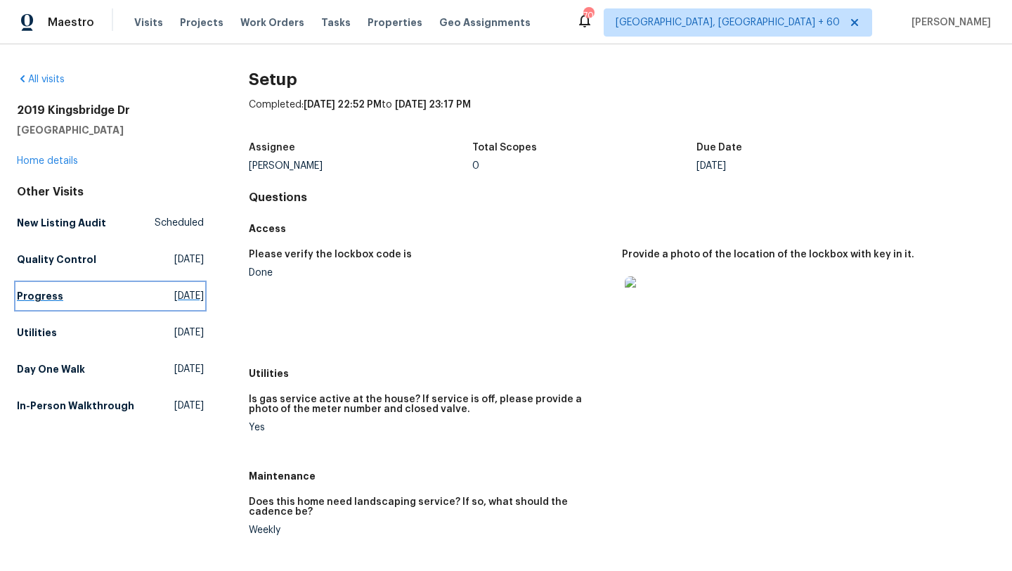
click at [56, 298] on h5 "Progress" at bounding box center [40, 296] width 46 height 14
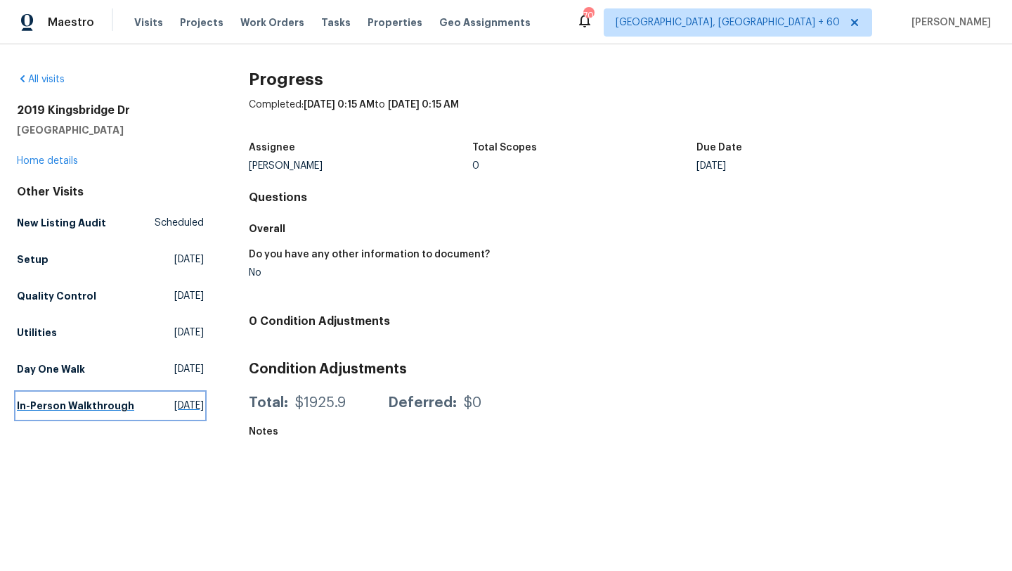
click at [59, 412] on h5 "In-Person Walkthrough" at bounding box center [75, 406] width 117 height 14
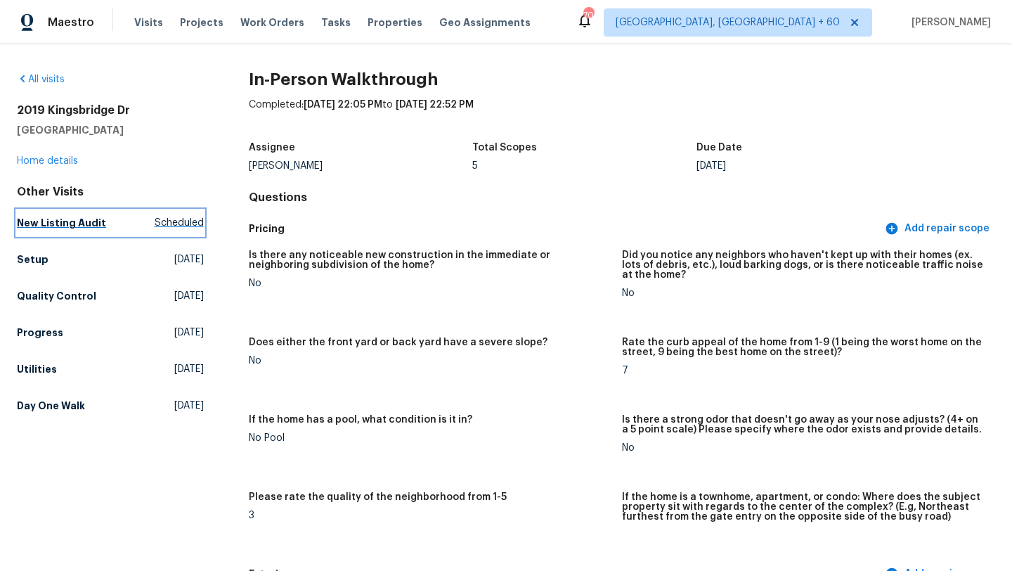
click at [100, 219] on link "New Listing Audit Scheduled" at bounding box center [110, 222] width 187 height 25
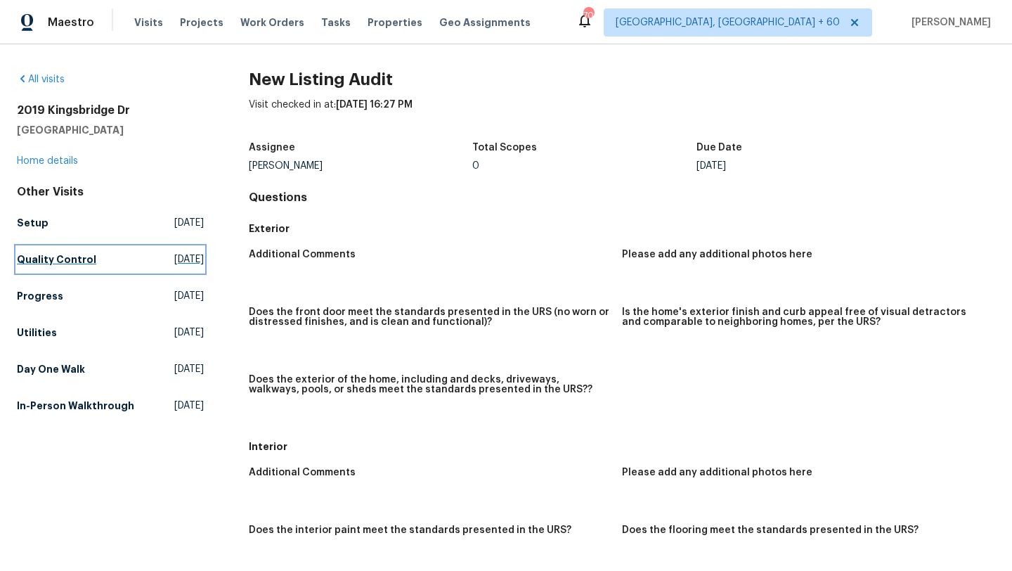
click at [55, 257] on h5 "Quality Control" at bounding box center [56, 259] width 79 height 14
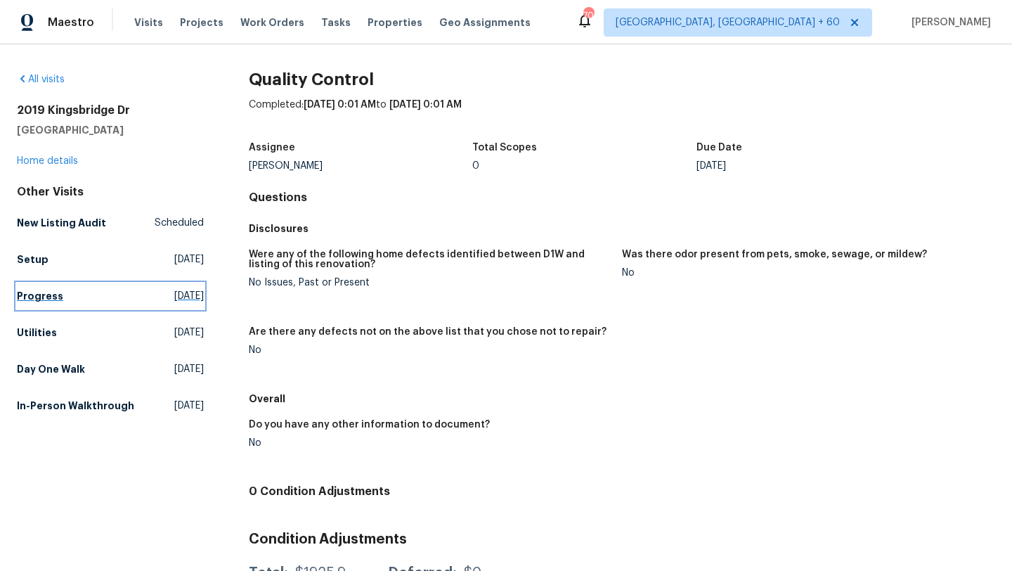
click at [174, 300] on span "[DATE]" at bounding box center [189, 296] width 30 height 14
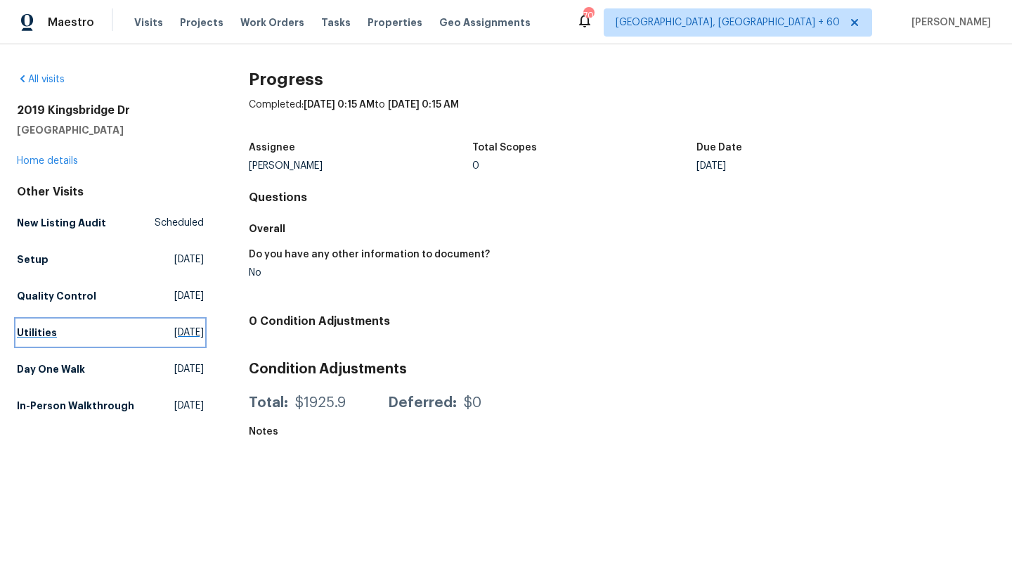
click at [174, 339] on span "[DATE]" at bounding box center [189, 333] width 30 height 14
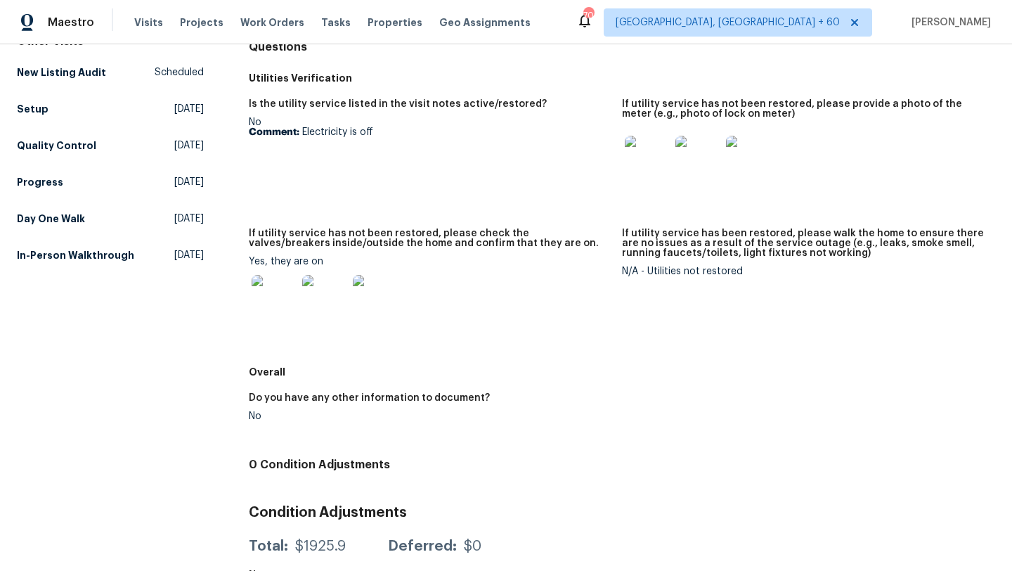
scroll to position [226, 0]
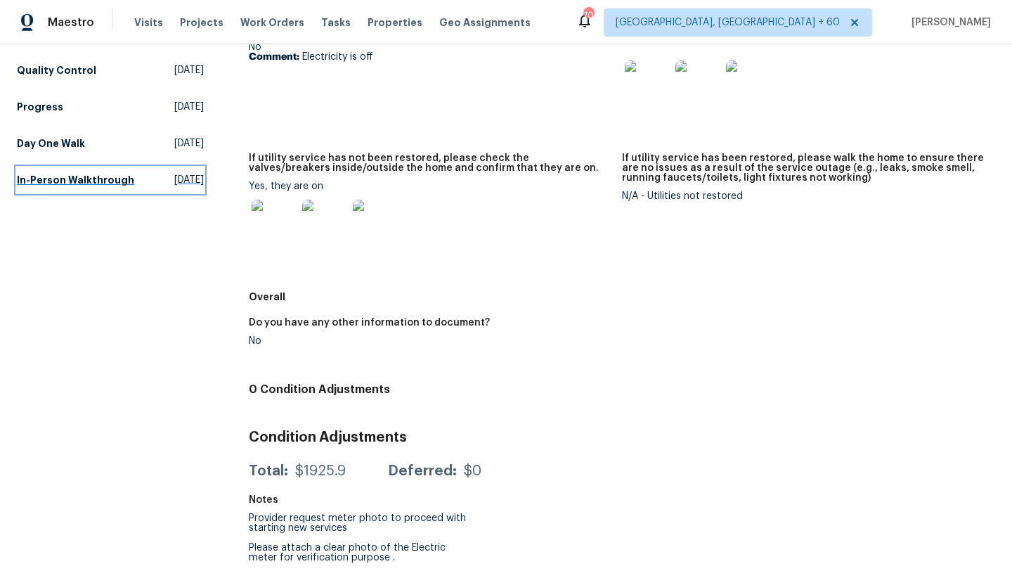
click at [174, 175] on span "[DATE]" at bounding box center [189, 180] width 30 height 14
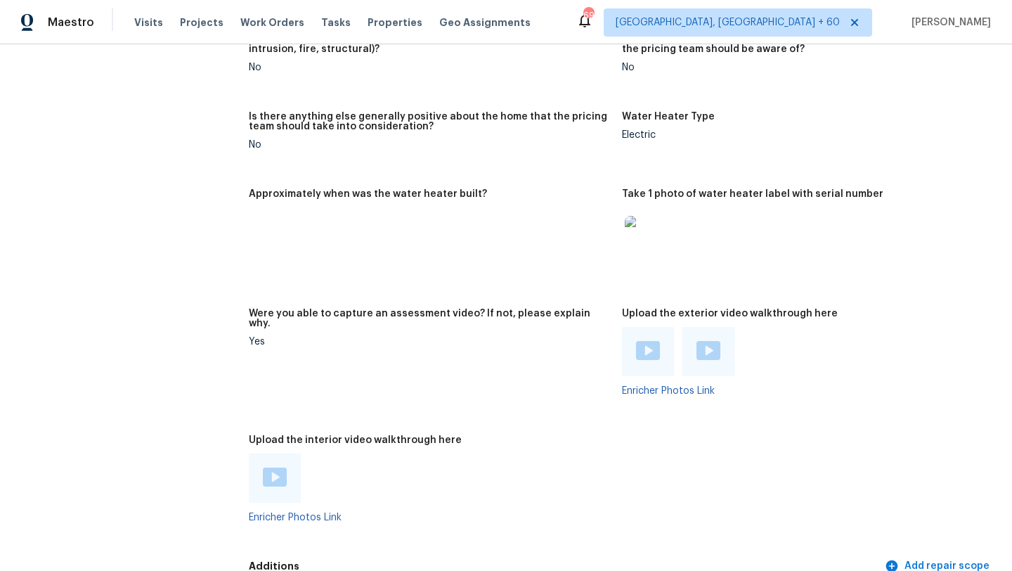
scroll to position [2200, 0]
